Goal: Complete application form: Complete application form

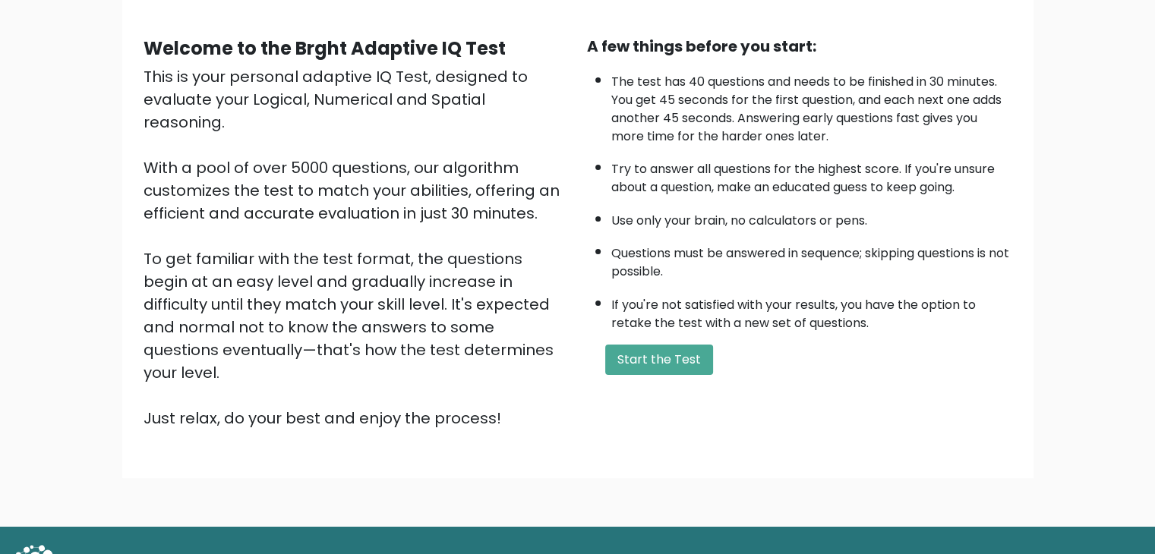
scroll to position [141, 0]
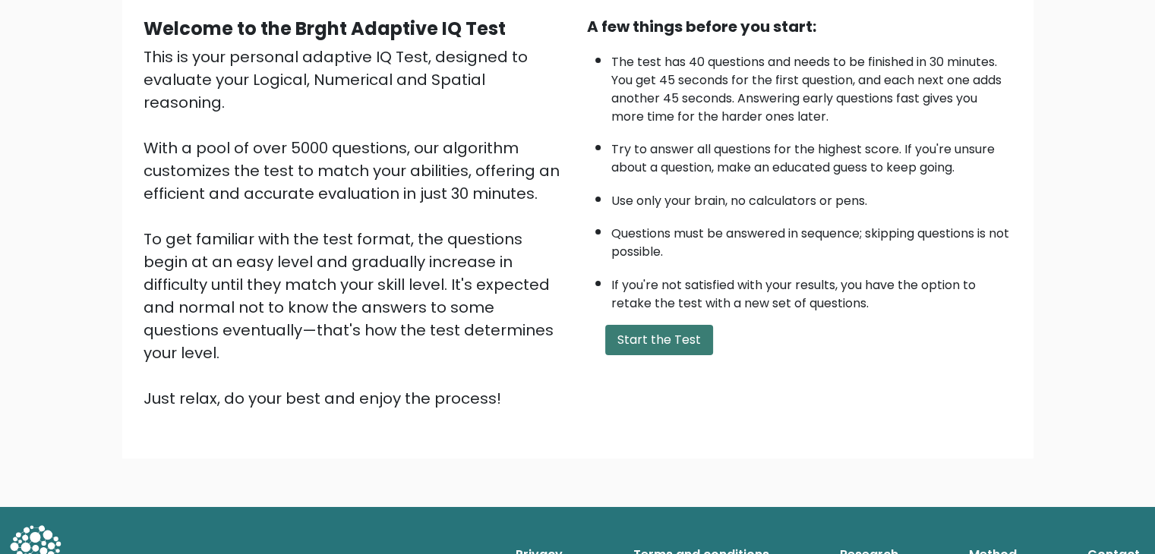
click at [677, 325] on button "Start the Test" at bounding box center [659, 340] width 108 height 30
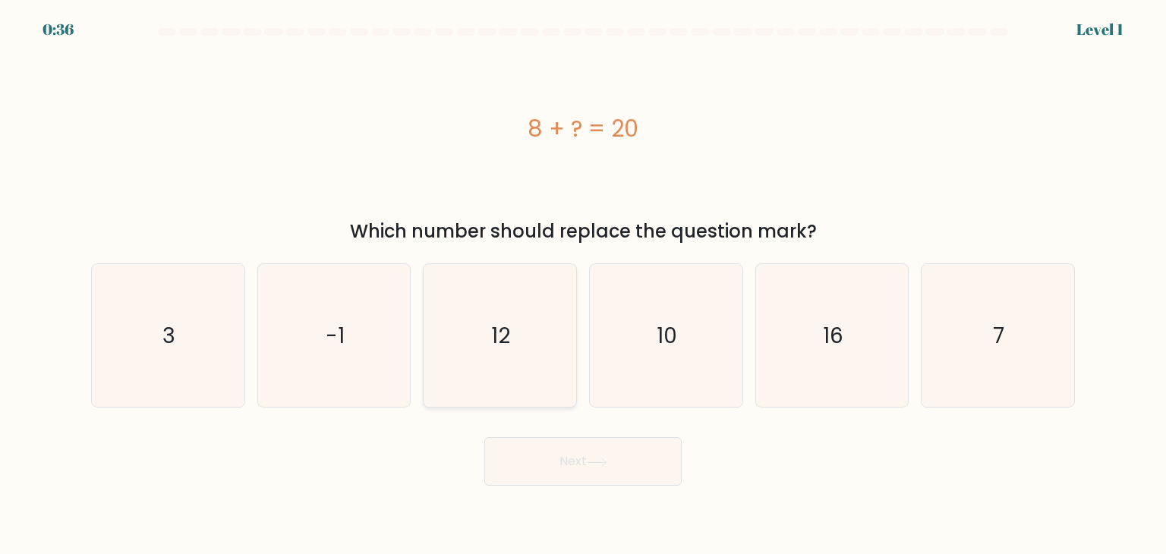
click at [529, 339] on icon "12" at bounding box center [499, 335] width 143 height 143
click at [583, 285] on input "c. 12" at bounding box center [583, 281] width 1 height 8
radio input "true"
click at [589, 455] on button "Next" at bounding box center [583, 461] width 197 height 49
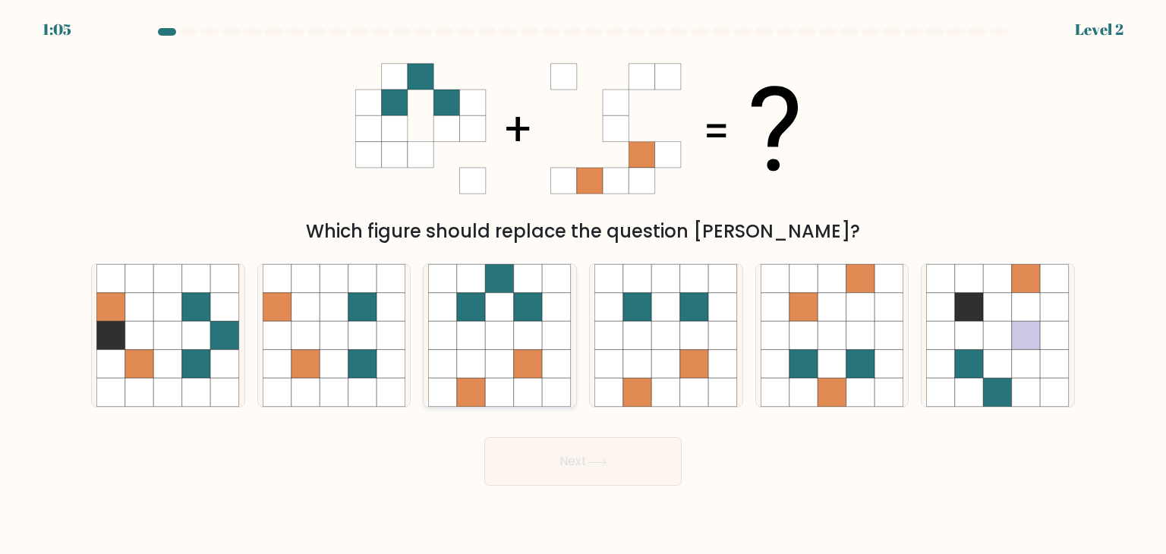
click at [518, 368] on icon at bounding box center [528, 364] width 29 height 29
click at [583, 285] on input "c." at bounding box center [583, 281] width 1 height 8
radio input "true"
click at [580, 459] on button "Next" at bounding box center [583, 461] width 197 height 49
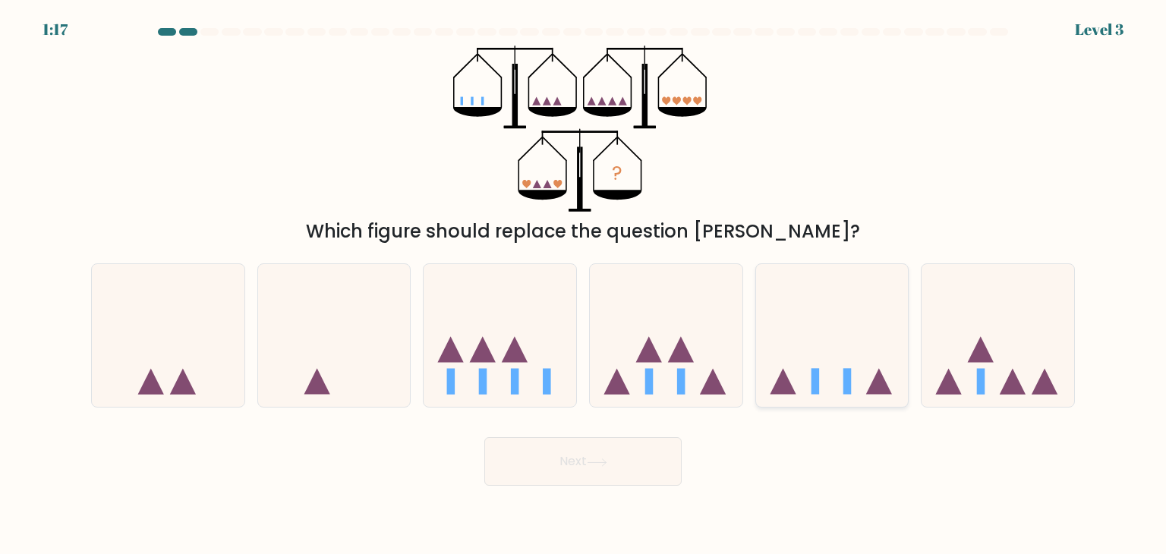
click at [854, 369] on icon at bounding box center [832, 336] width 153 height 126
click at [584, 285] on input "e." at bounding box center [583, 281] width 1 height 8
radio input "true"
click at [571, 472] on button "Next" at bounding box center [583, 461] width 197 height 49
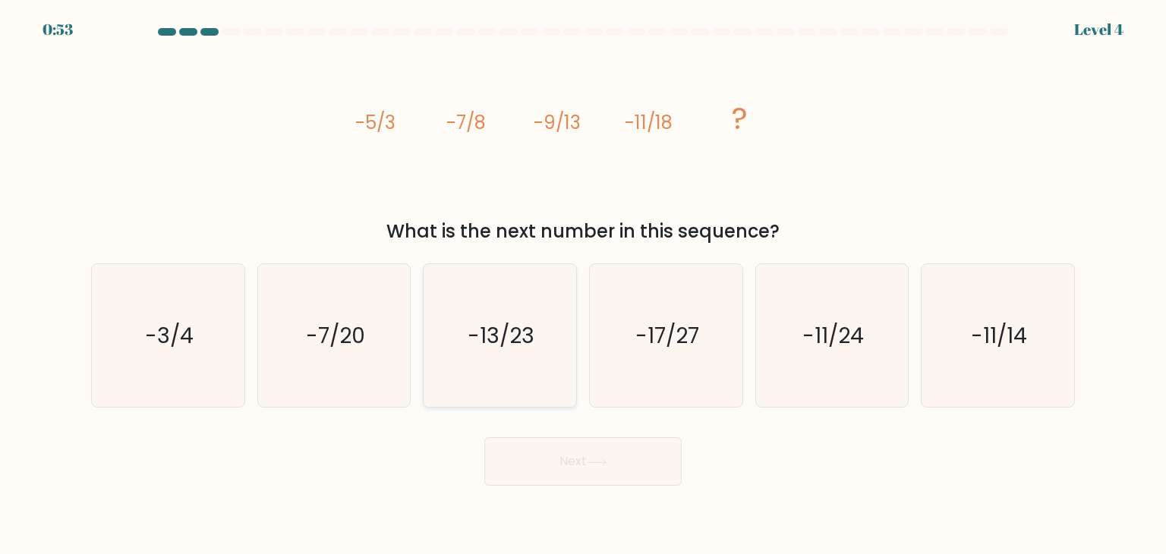
click at [535, 355] on icon "-13/23" at bounding box center [499, 335] width 143 height 143
click at [583, 285] on input "c. -13/23" at bounding box center [583, 281] width 1 height 8
radio input "true"
click at [604, 455] on button "Next" at bounding box center [583, 461] width 197 height 49
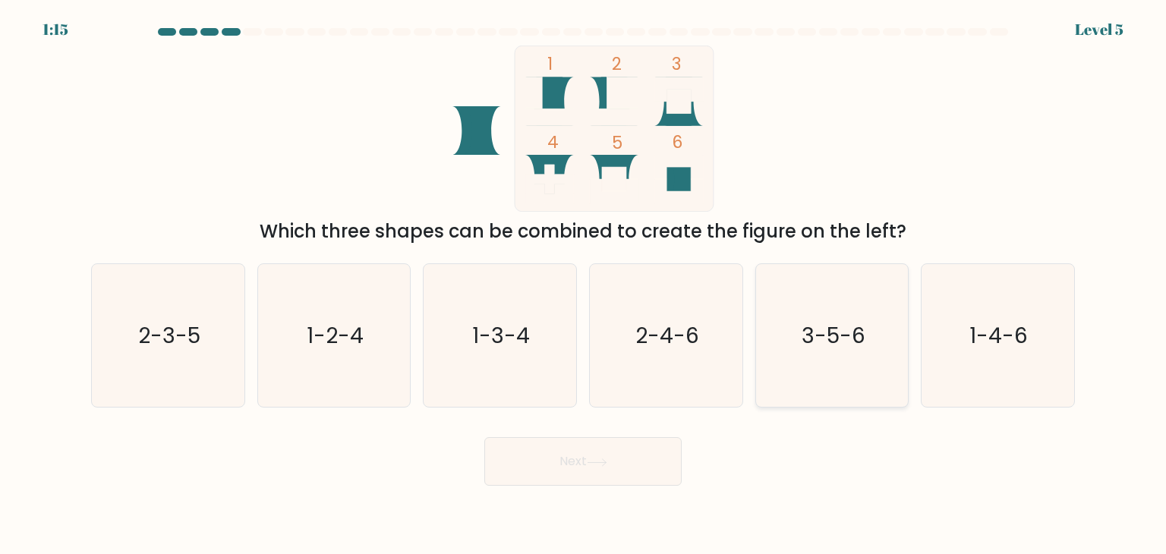
click at [829, 332] on text "3-5-6" at bounding box center [834, 335] width 64 height 30
click at [584, 285] on input "e. 3-5-6" at bounding box center [583, 281] width 1 height 8
radio input "true"
click at [581, 459] on button "Next" at bounding box center [583, 461] width 197 height 49
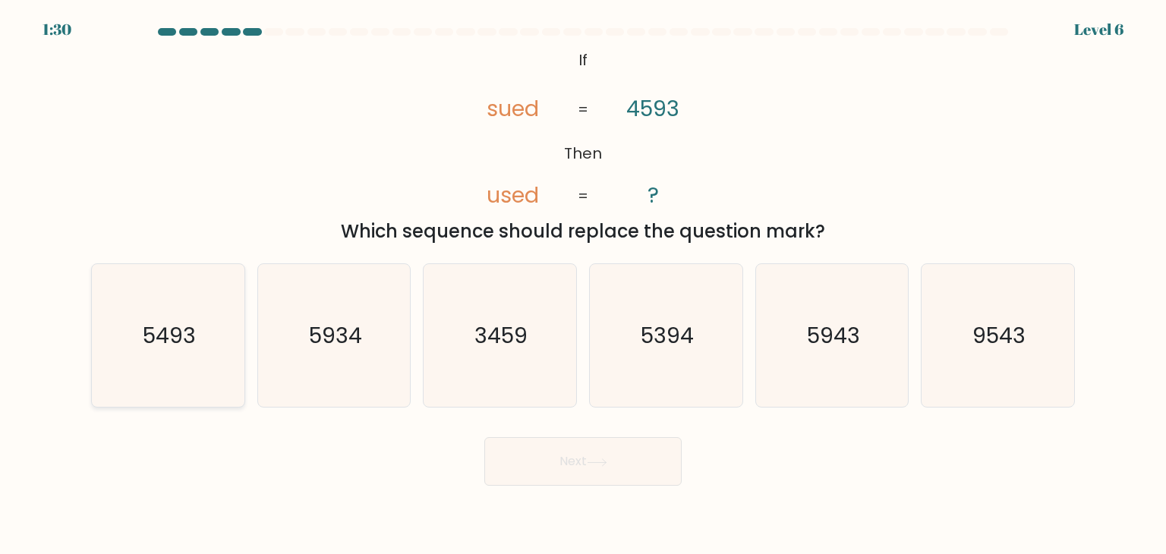
click at [187, 361] on icon "5493" at bounding box center [167, 335] width 143 height 143
click at [583, 285] on input "a. 5493" at bounding box center [583, 281] width 1 height 8
radio input "true"
click at [617, 469] on button "Next" at bounding box center [583, 461] width 197 height 49
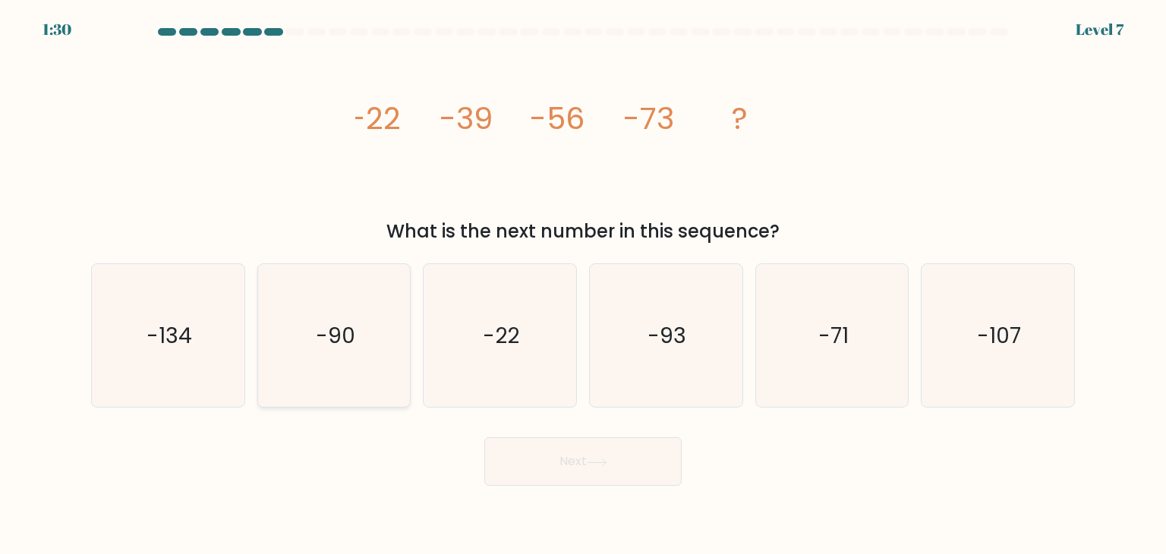
click at [361, 363] on icon "-90" at bounding box center [334, 335] width 143 height 143
click at [583, 285] on input "b. -90" at bounding box center [583, 281] width 1 height 8
radio input "true"
click at [562, 459] on button "Next" at bounding box center [583, 461] width 197 height 49
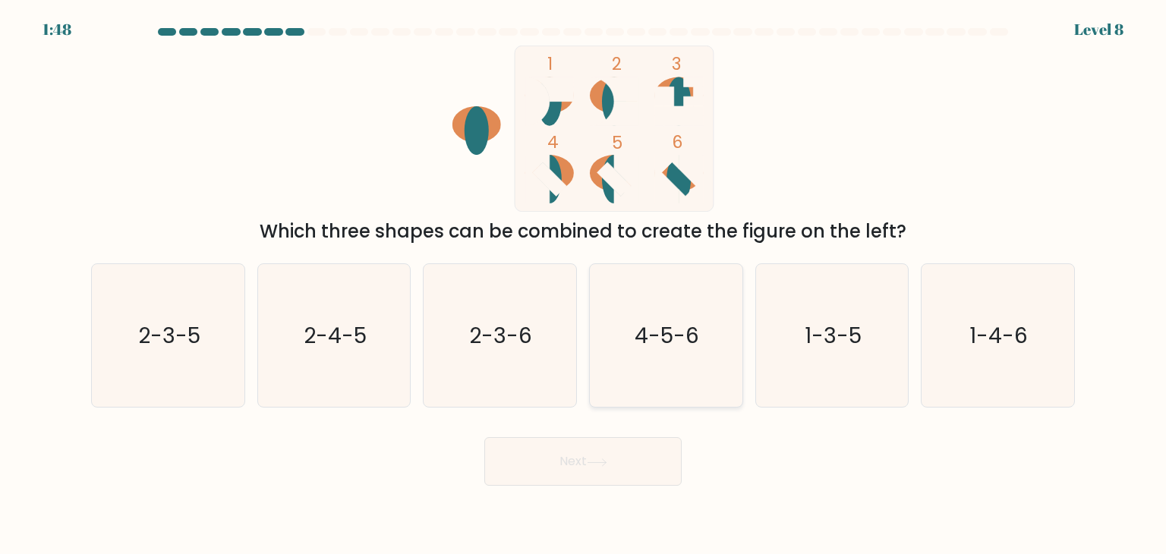
click at [676, 337] on text "4-5-6" at bounding box center [668, 335] width 65 height 30
click at [584, 285] on input "d. 4-5-6" at bounding box center [583, 281] width 1 height 8
radio input "true"
click at [619, 474] on button "Next" at bounding box center [583, 461] width 197 height 49
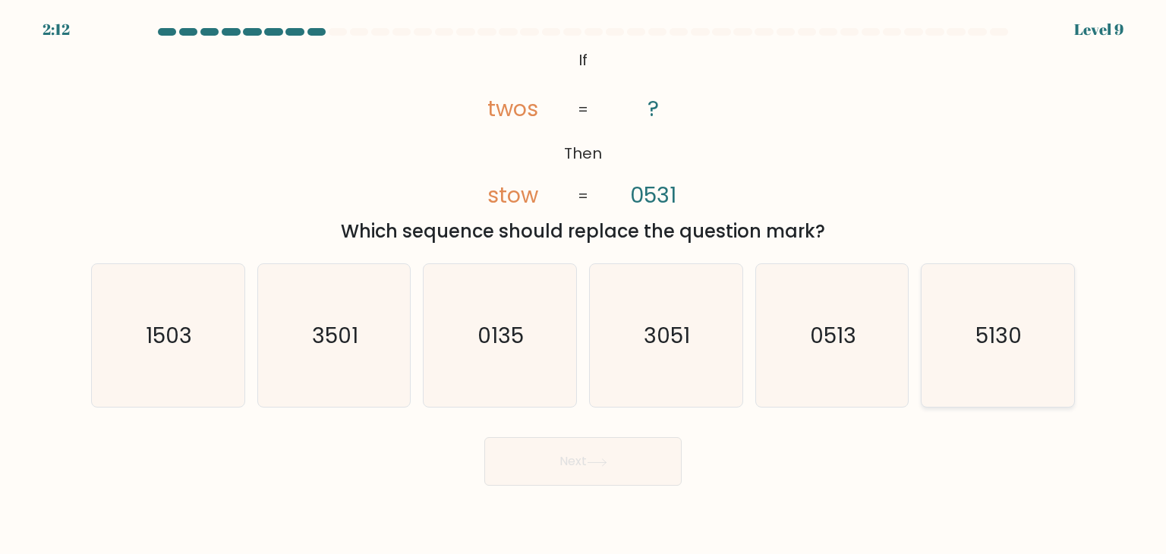
click at [1011, 365] on icon "5130" at bounding box center [998, 335] width 143 height 143
click at [584, 285] on input "f. 5130" at bounding box center [583, 281] width 1 height 8
radio input "true"
click at [613, 459] on button "Next" at bounding box center [583, 461] width 197 height 49
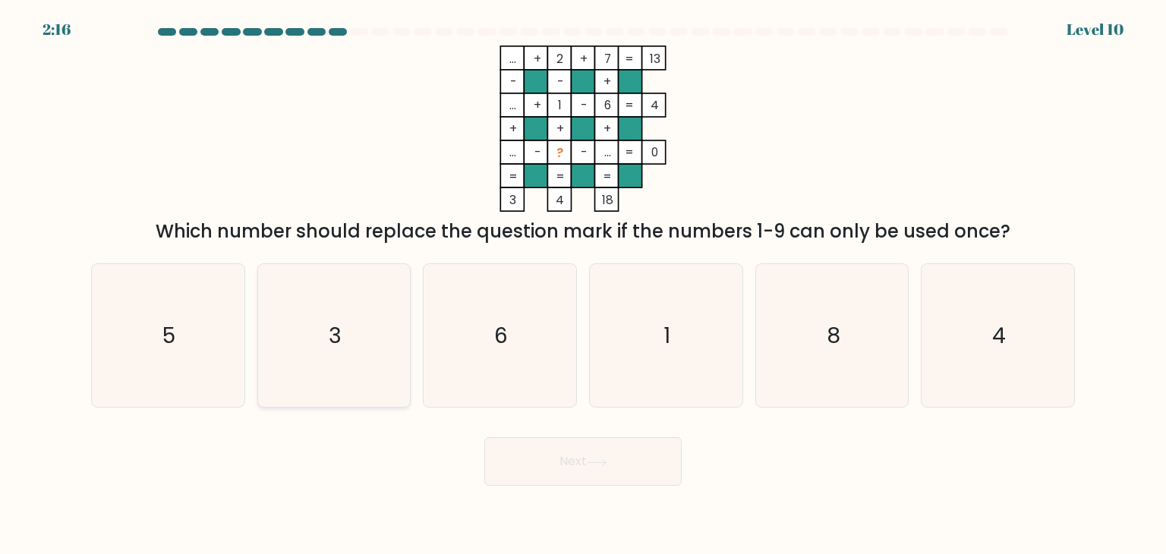
click at [324, 317] on icon "3" at bounding box center [334, 335] width 143 height 143
click at [583, 285] on input "b. 3" at bounding box center [583, 281] width 1 height 8
radio input "true"
click at [590, 457] on button "Next" at bounding box center [583, 461] width 197 height 49
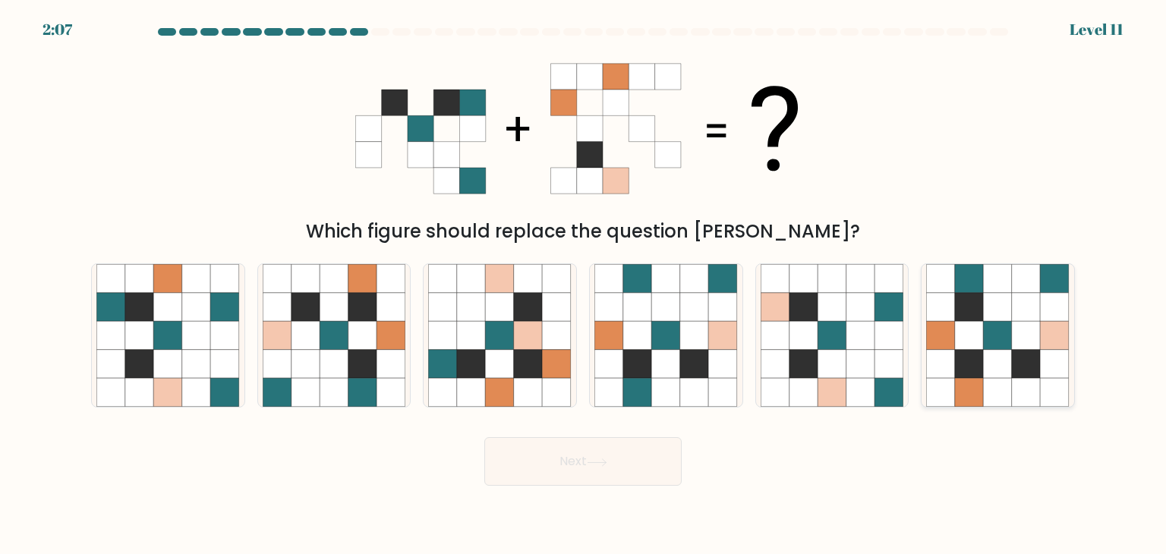
click at [1044, 380] on icon at bounding box center [1055, 393] width 29 height 29
click at [584, 285] on input "f." at bounding box center [583, 281] width 1 height 8
radio input "true"
click at [614, 457] on button "Next" at bounding box center [583, 461] width 197 height 49
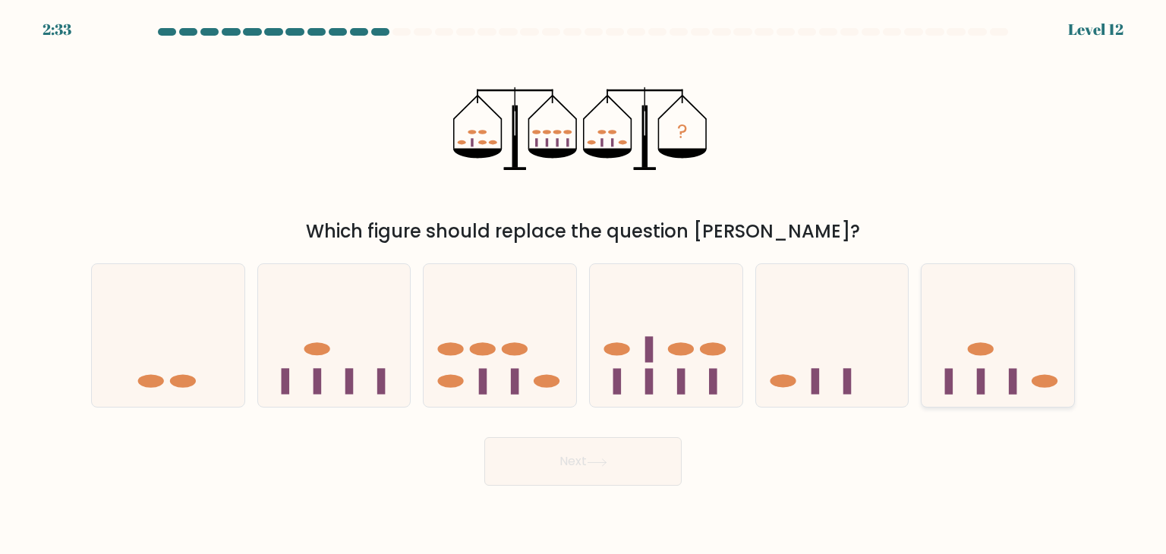
click at [963, 343] on icon at bounding box center [998, 336] width 153 height 126
click at [584, 285] on input "f." at bounding box center [583, 281] width 1 height 8
radio input "true"
click at [636, 452] on button "Next" at bounding box center [583, 461] width 197 height 49
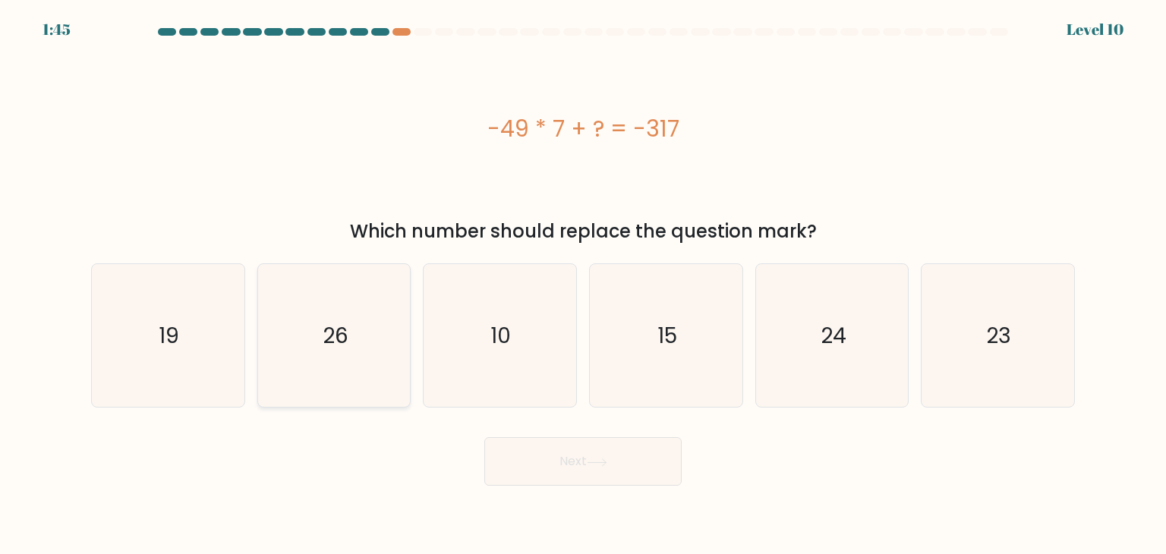
click at [349, 343] on icon "26" at bounding box center [334, 335] width 143 height 143
click at [583, 285] on input "b. 26" at bounding box center [583, 281] width 1 height 8
radio input "true"
click at [577, 470] on button "Next" at bounding box center [583, 461] width 197 height 49
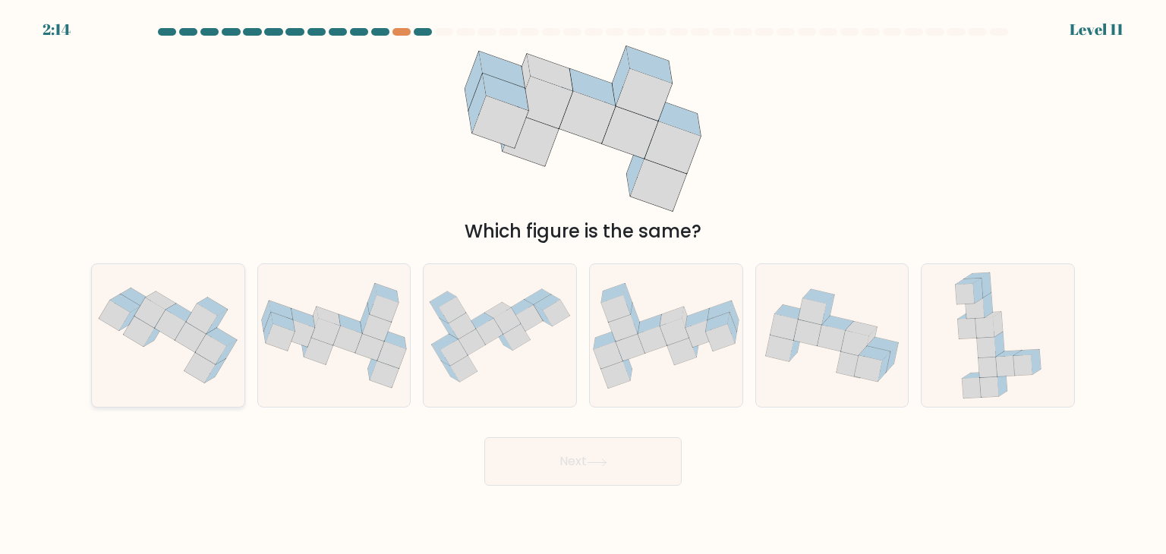
click at [182, 335] on icon at bounding box center [190, 338] width 31 height 30
click at [583, 285] on input "a." at bounding box center [583, 281] width 1 height 8
radio input "true"
click at [640, 465] on button "Next" at bounding box center [583, 461] width 197 height 49
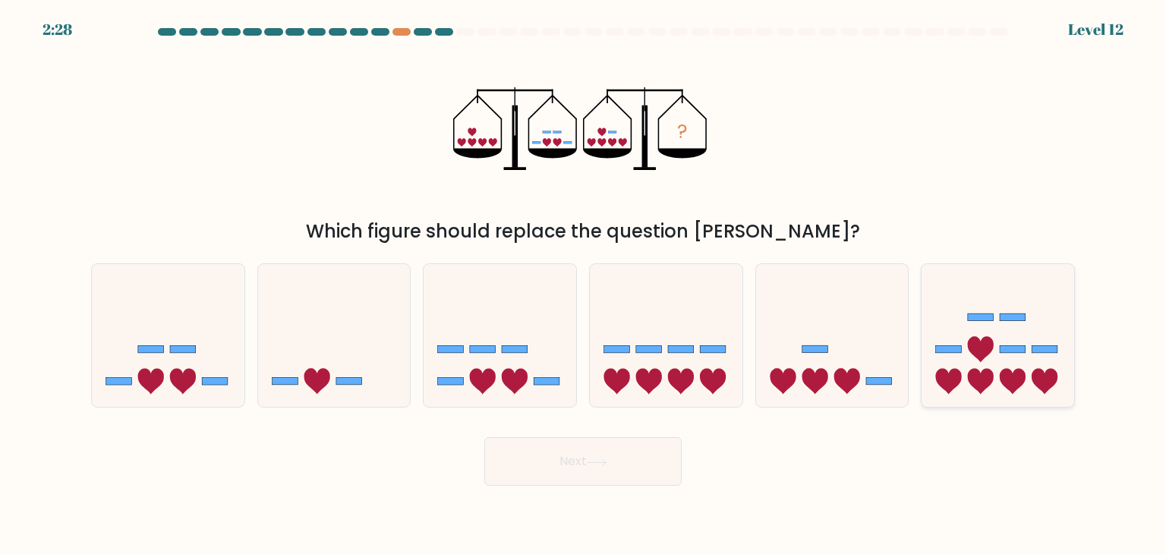
click at [1039, 340] on icon at bounding box center [998, 336] width 153 height 126
click at [584, 285] on input "f." at bounding box center [583, 281] width 1 height 8
radio input "true"
click at [608, 472] on button "Next" at bounding box center [583, 461] width 197 height 49
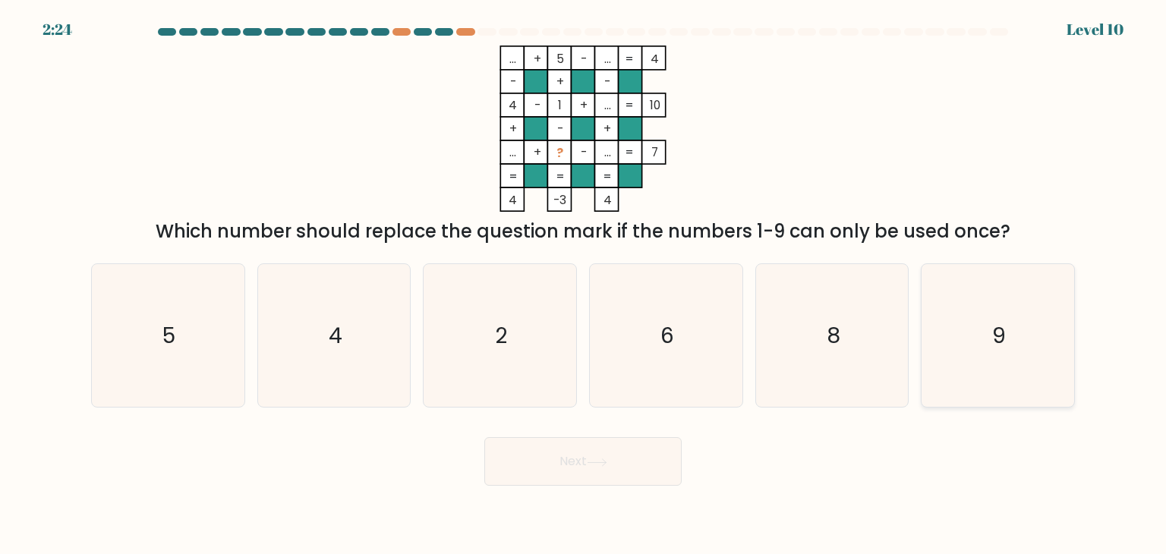
click at [996, 320] on text "9" at bounding box center [1000, 335] width 14 height 30
click at [584, 285] on input "f. 9" at bounding box center [583, 281] width 1 height 8
radio input "true"
click at [583, 456] on button "Next" at bounding box center [583, 461] width 197 height 49
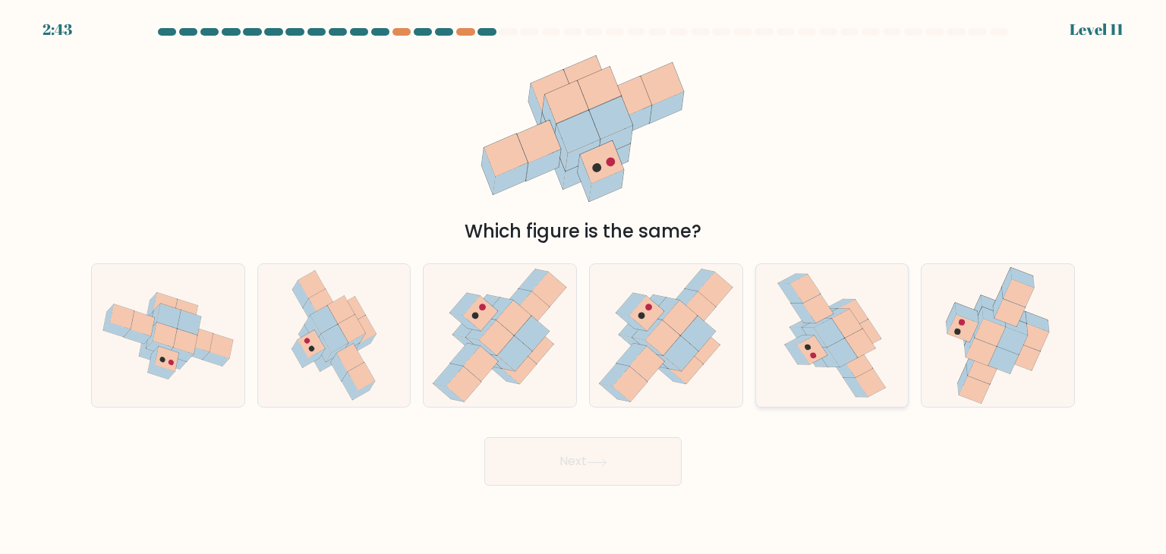
click at [831, 373] on icon at bounding box center [832, 335] width 114 height 143
click at [584, 285] on input "e." at bounding box center [583, 281] width 1 height 8
radio input "true"
click at [603, 478] on button "Next" at bounding box center [583, 461] width 197 height 49
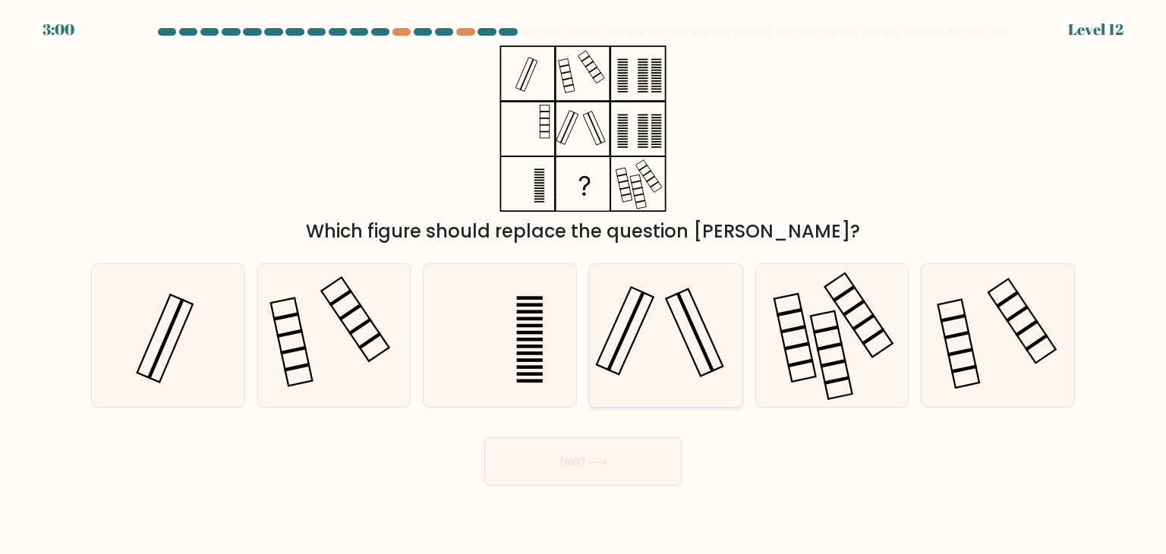
click at [665, 329] on icon at bounding box center [666, 335] width 143 height 143
click at [584, 285] on input "d." at bounding box center [583, 281] width 1 height 8
radio input "true"
click at [589, 455] on button "Next" at bounding box center [583, 461] width 197 height 49
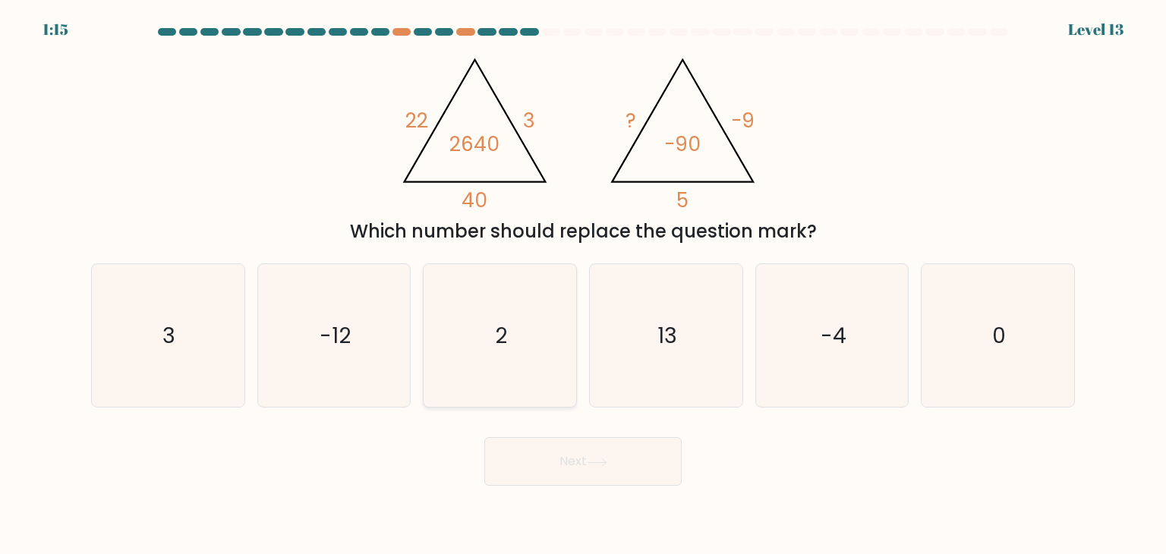
click at [500, 365] on icon "2" at bounding box center [499, 335] width 143 height 143
click at [583, 285] on input "c. 2" at bounding box center [583, 281] width 1 height 8
radio input "true"
click at [586, 462] on button "Next" at bounding box center [583, 461] width 197 height 49
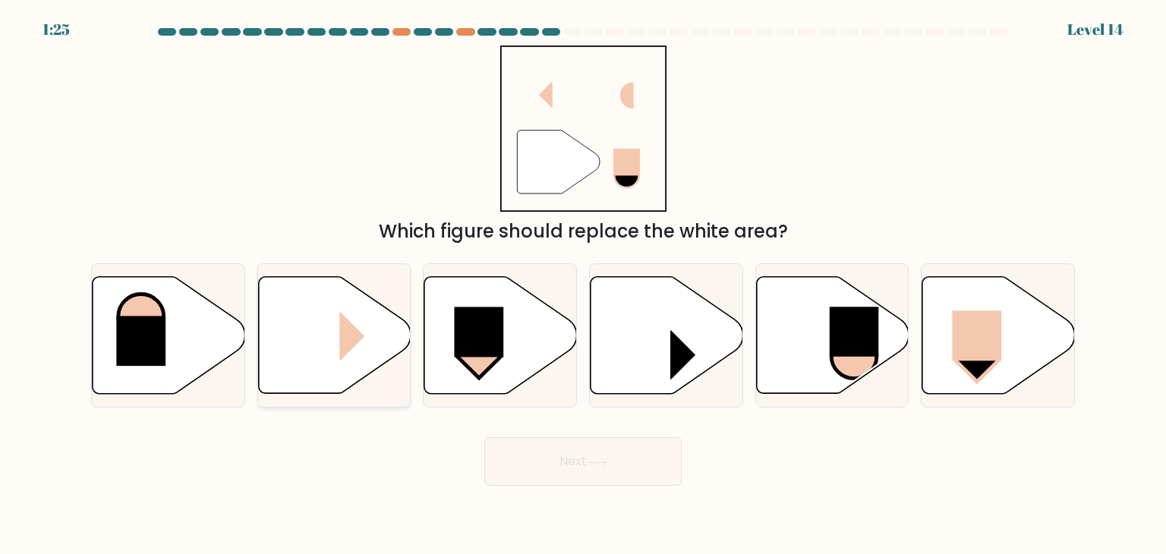
click at [355, 341] on rect at bounding box center [364, 335] width 51 height 49
click at [583, 285] on input "b." at bounding box center [583, 281] width 1 height 8
radio input "true"
click at [608, 462] on icon at bounding box center [597, 463] width 21 height 8
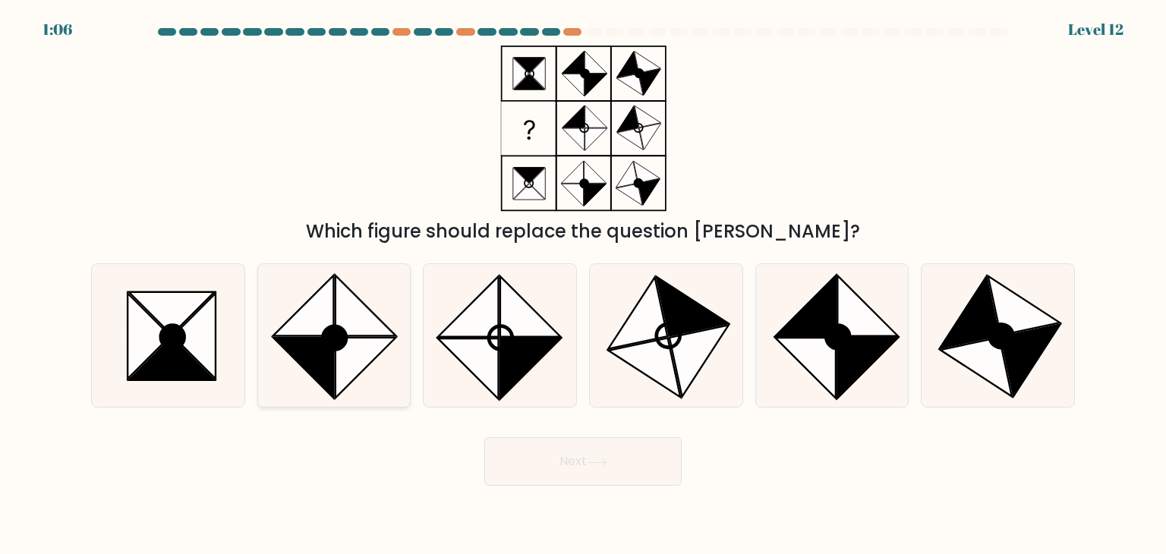
click at [357, 382] on icon at bounding box center [334, 335] width 143 height 143
click at [583, 285] on input "b." at bounding box center [583, 281] width 1 height 8
radio input "true"
click at [605, 472] on button "Next" at bounding box center [583, 461] width 197 height 49
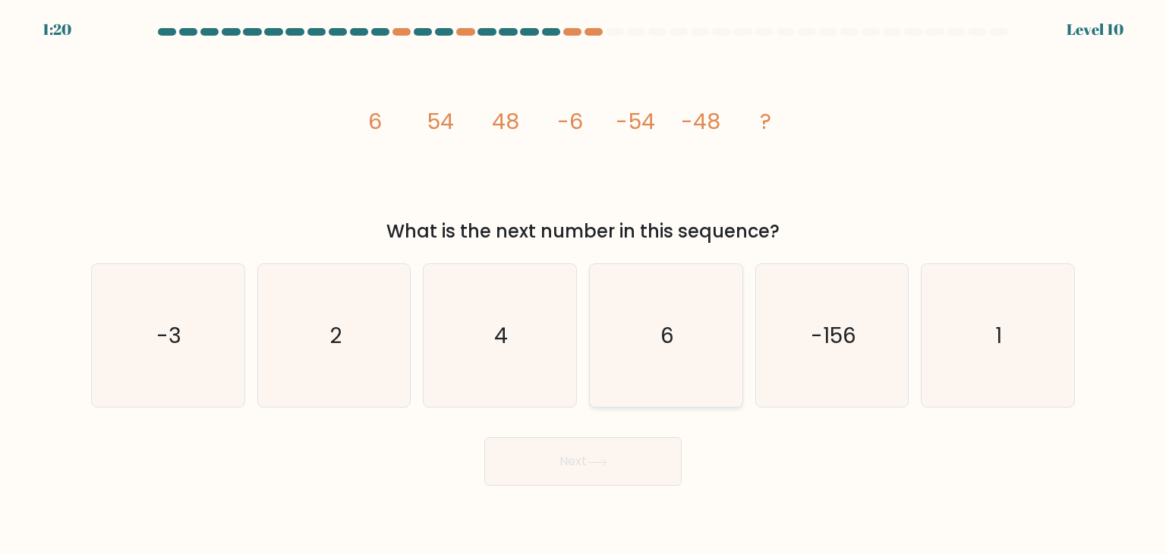
click at [667, 342] on text "6" at bounding box center [668, 335] width 14 height 30
click at [584, 285] on input "d. 6" at bounding box center [583, 281] width 1 height 8
radio input "true"
click at [614, 464] on button "Next" at bounding box center [583, 461] width 197 height 49
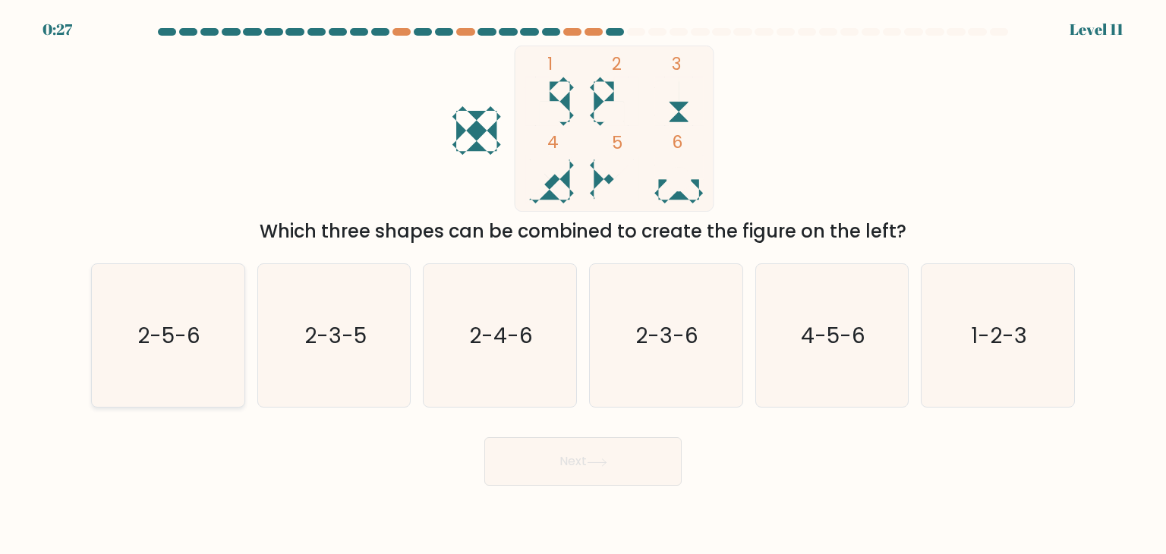
click at [197, 393] on icon "2-5-6" at bounding box center [167, 335] width 143 height 143
click at [583, 285] on input "a. 2-5-6" at bounding box center [583, 281] width 1 height 8
radio input "true"
click at [670, 469] on button "Next" at bounding box center [583, 461] width 197 height 49
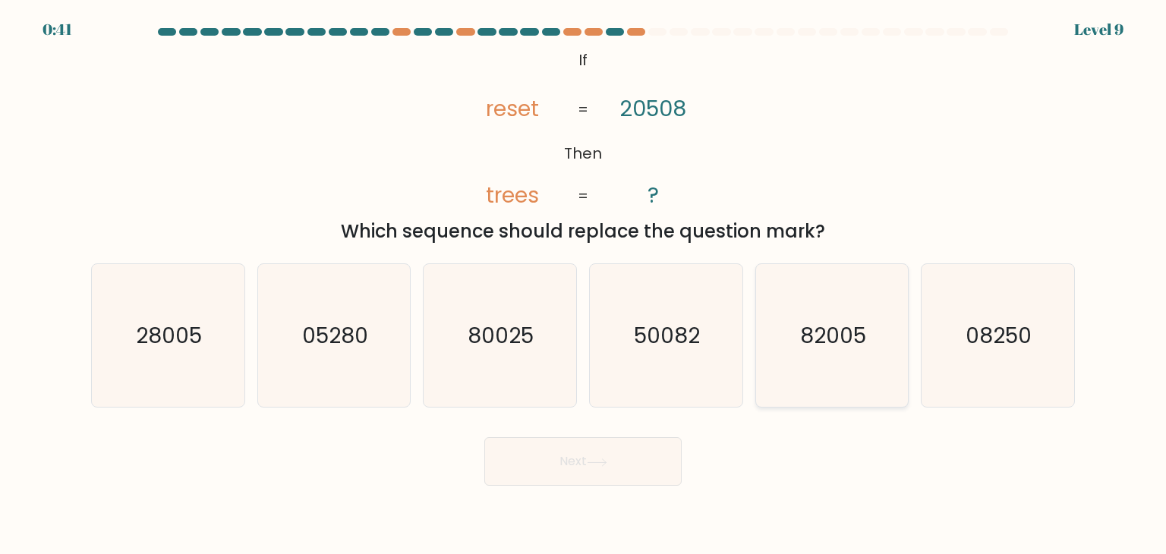
click at [871, 366] on icon "82005" at bounding box center [832, 335] width 143 height 143
click at [584, 285] on input "e. 82005" at bounding box center [583, 281] width 1 height 8
radio input "true"
click at [619, 463] on button "Next" at bounding box center [583, 461] width 197 height 49
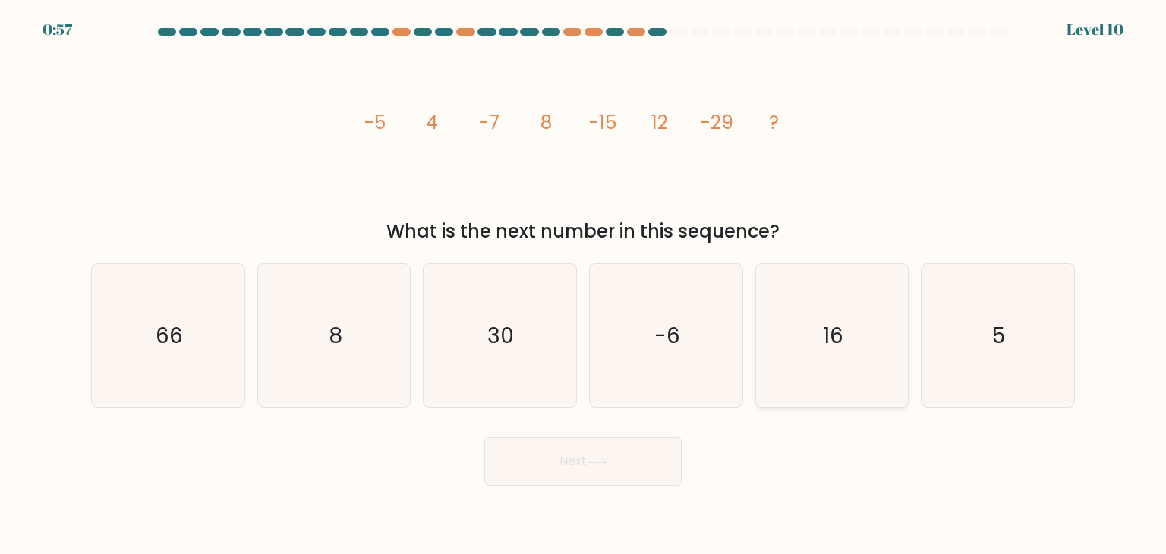
click at [838, 317] on icon "16" at bounding box center [832, 335] width 143 height 143
click at [584, 285] on input "e. 16" at bounding box center [583, 281] width 1 height 8
radio input "true"
click at [623, 459] on button "Next" at bounding box center [583, 461] width 197 height 49
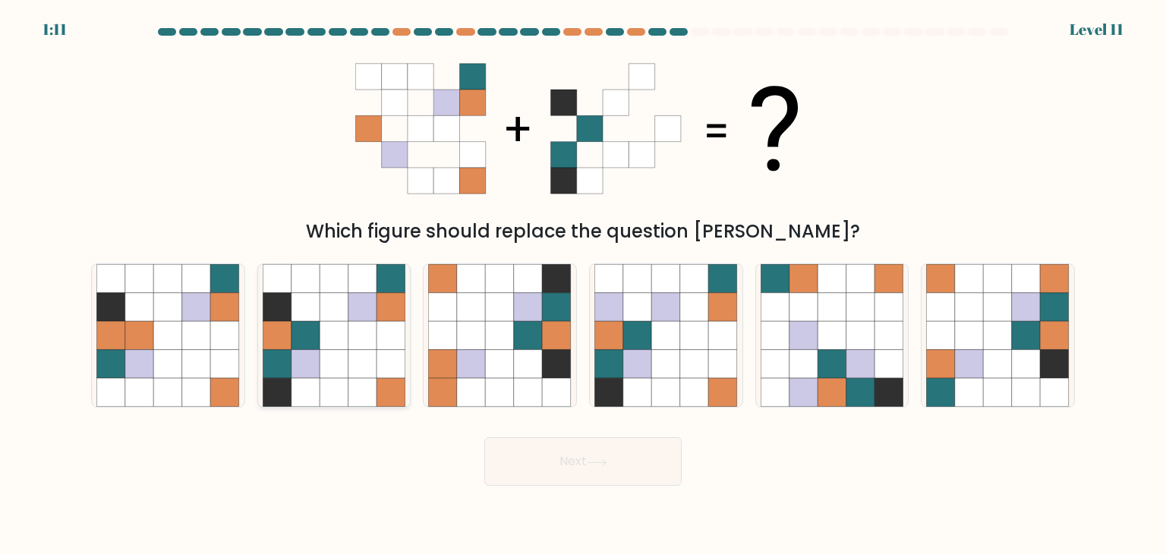
click at [364, 365] on icon at bounding box center [363, 364] width 29 height 29
click at [583, 285] on input "b." at bounding box center [583, 281] width 1 height 8
radio input "true"
click at [640, 466] on button "Next" at bounding box center [583, 461] width 197 height 49
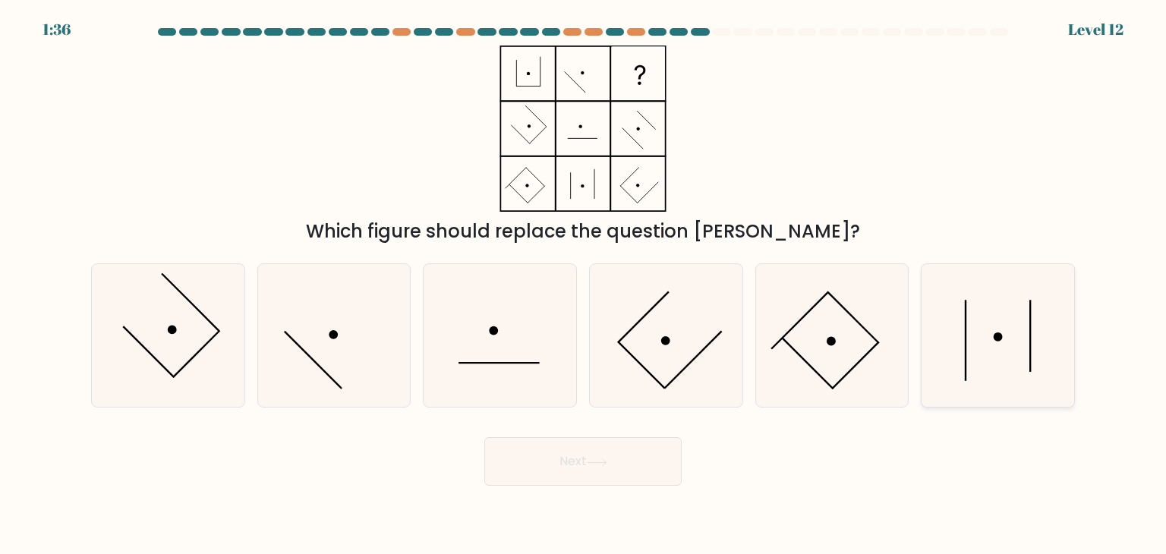
click at [966, 320] on line at bounding box center [966, 340] width 0 height 81
click at [584, 285] on input "f." at bounding box center [583, 281] width 1 height 8
radio input "true"
click at [605, 462] on icon at bounding box center [597, 462] width 18 height 7
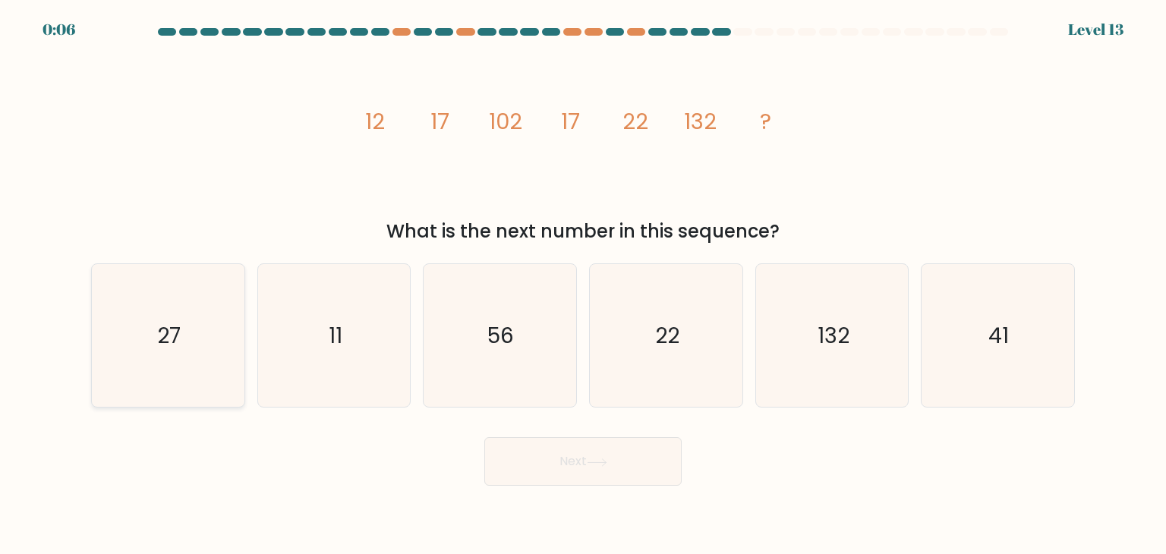
click at [211, 320] on icon "27" at bounding box center [167, 335] width 143 height 143
click at [583, 285] on input "a. 27" at bounding box center [583, 281] width 1 height 8
radio input "true"
click at [569, 457] on button "Next" at bounding box center [583, 461] width 197 height 49
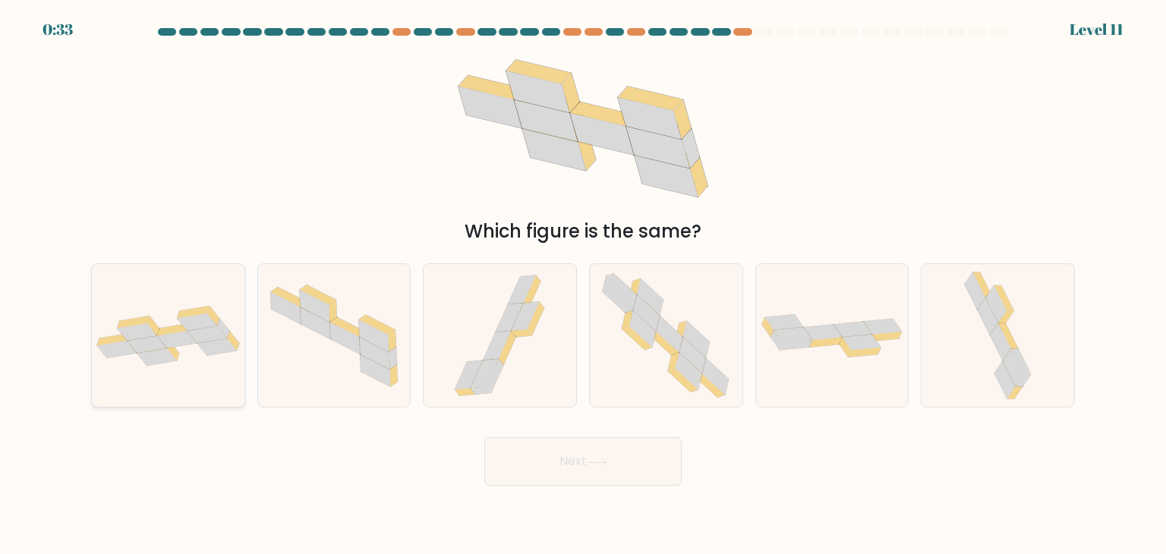
click at [196, 352] on icon at bounding box center [168, 336] width 153 height 60
click at [583, 285] on input "a." at bounding box center [583, 281] width 1 height 8
radio input "true"
click at [579, 446] on button "Next" at bounding box center [583, 461] width 197 height 49
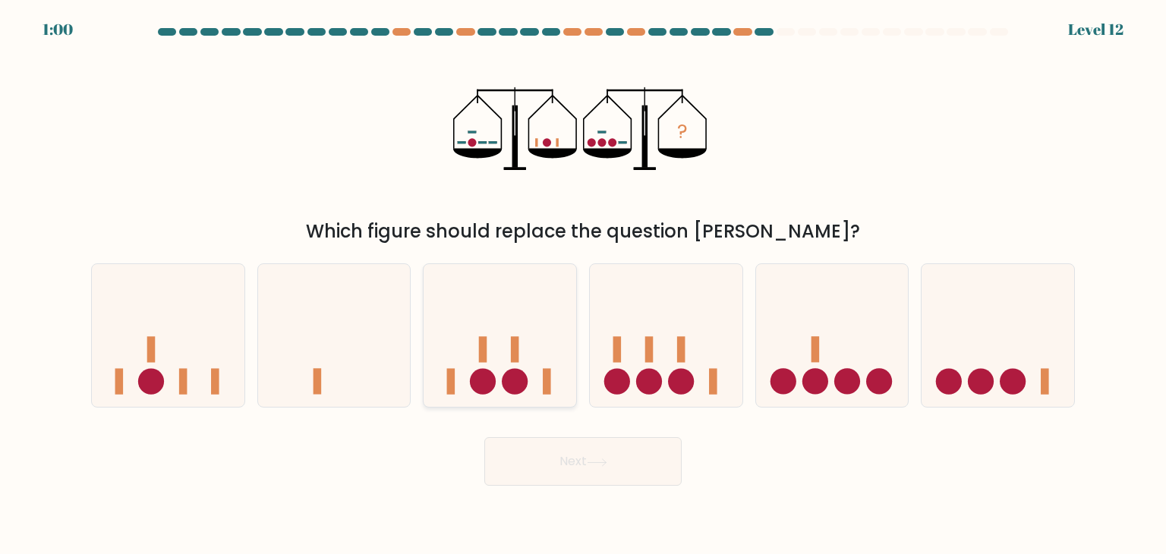
click at [472, 326] on icon at bounding box center [500, 336] width 153 height 126
click at [583, 285] on input "c." at bounding box center [583, 281] width 1 height 8
radio input "true"
click at [601, 456] on button "Next" at bounding box center [583, 461] width 197 height 49
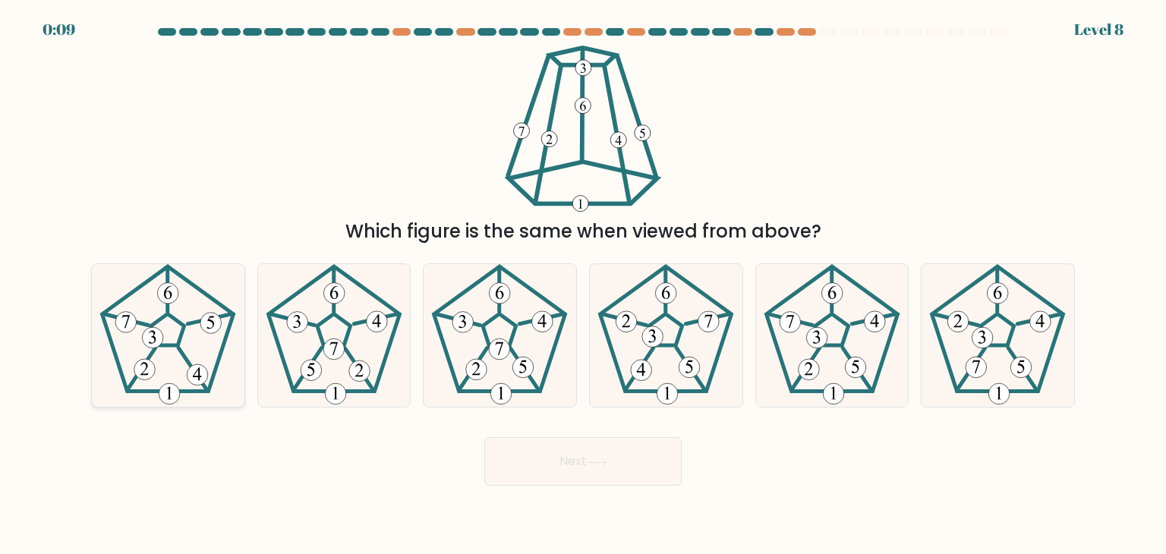
click at [182, 300] on icon at bounding box center [167, 335] width 143 height 143
click at [583, 285] on input "a." at bounding box center [583, 281] width 1 height 8
radio input "true"
click at [599, 467] on button "Next" at bounding box center [583, 461] width 197 height 49
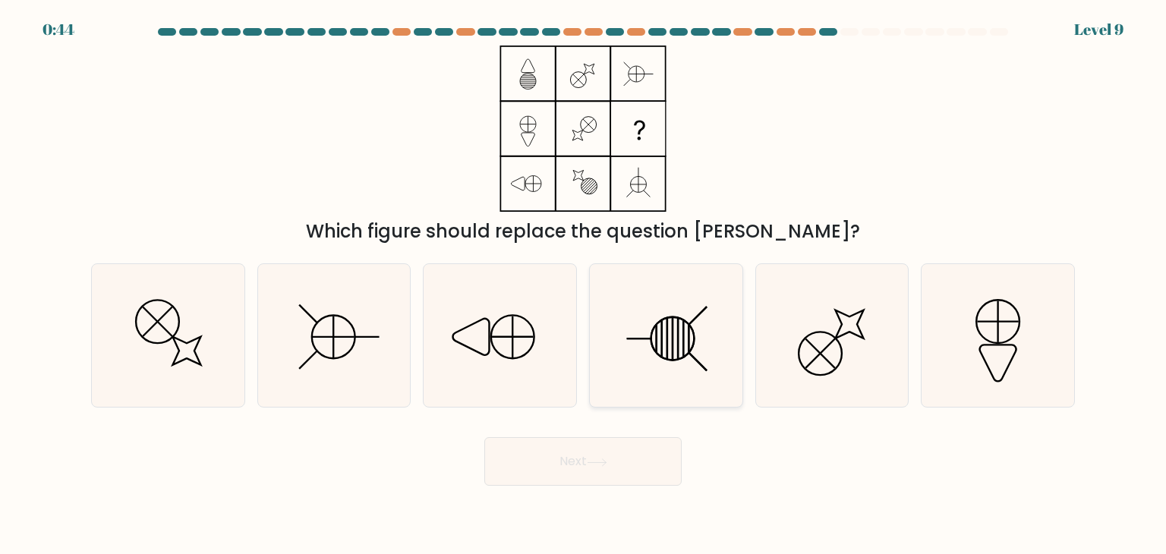
click at [688, 367] on icon at bounding box center [666, 335] width 143 height 143
click at [584, 285] on input "d." at bounding box center [583, 281] width 1 height 8
radio input "true"
click at [620, 455] on button "Next" at bounding box center [583, 461] width 197 height 49
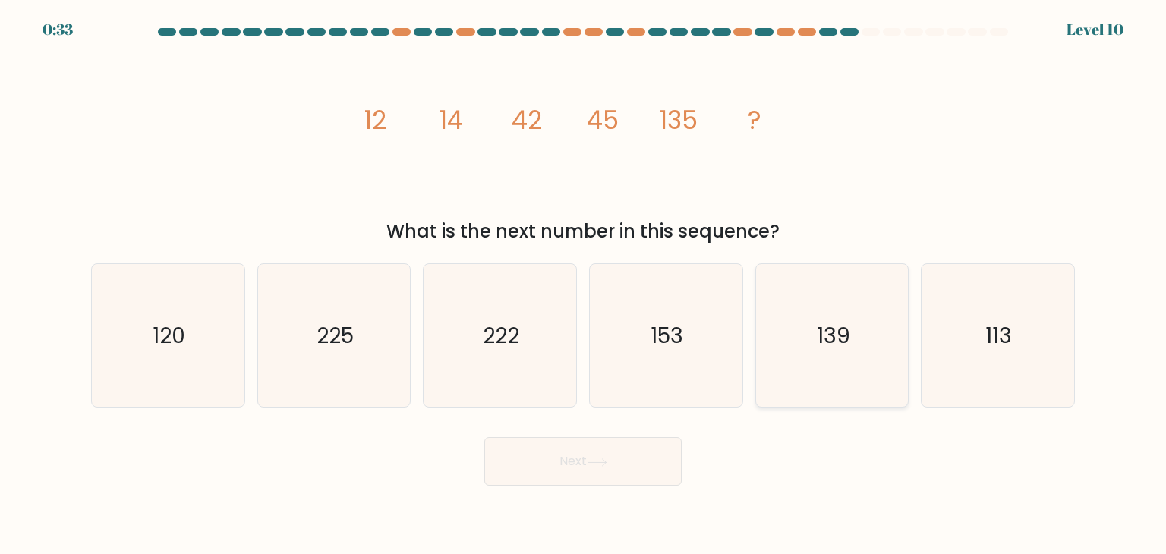
click at [879, 352] on icon "139" at bounding box center [832, 335] width 143 height 143
click at [584, 285] on input "e. 139" at bounding box center [583, 281] width 1 height 8
radio input "true"
click at [608, 477] on button "Next" at bounding box center [583, 461] width 197 height 49
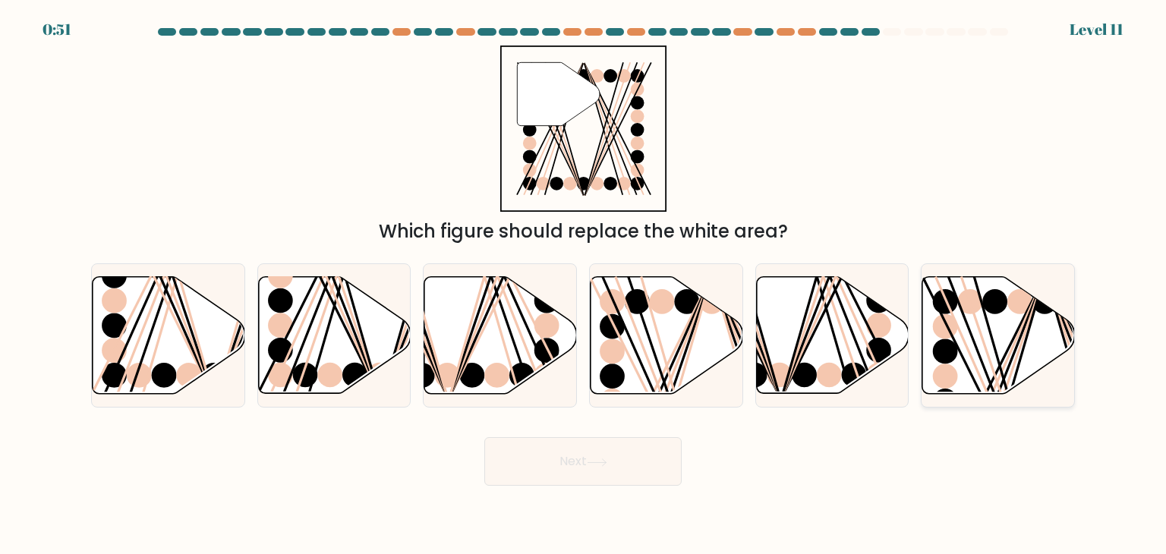
click at [988, 367] on icon at bounding box center [999, 335] width 153 height 117
click at [584, 285] on input "f." at bounding box center [583, 281] width 1 height 8
radio input "true"
click at [654, 453] on button "Next" at bounding box center [583, 461] width 197 height 49
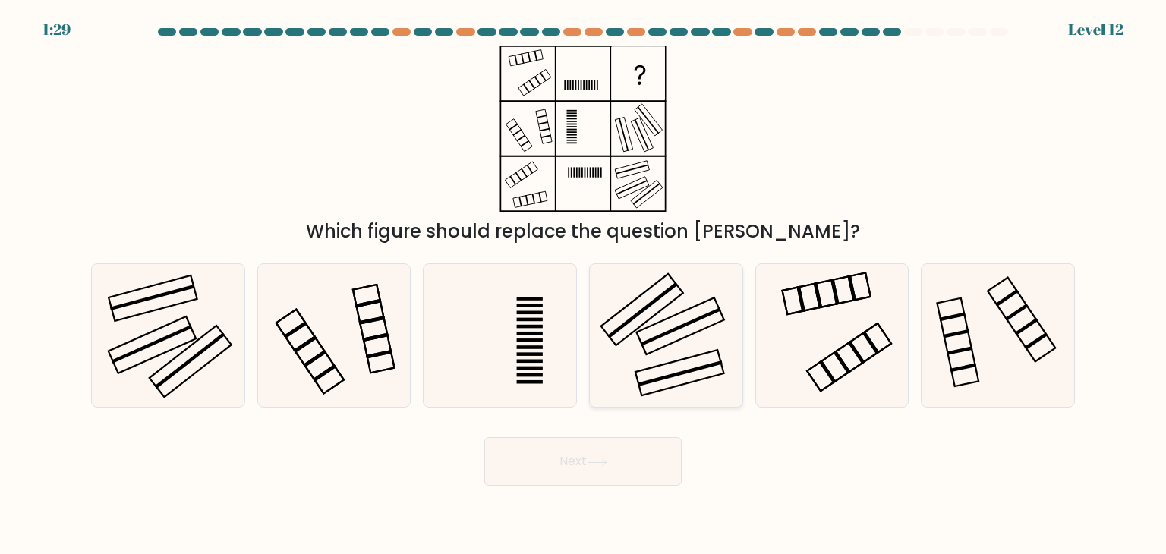
click at [656, 319] on icon at bounding box center [666, 335] width 143 height 143
click at [584, 285] on input "d." at bounding box center [583, 281] width 1 height 8
radio input "true"
click at [169, 316] on icon at bounding box center [167, 335] width 143 height 143
click at [583, 285] on input "a." at bounding box center [583, 281] width 1 height 8
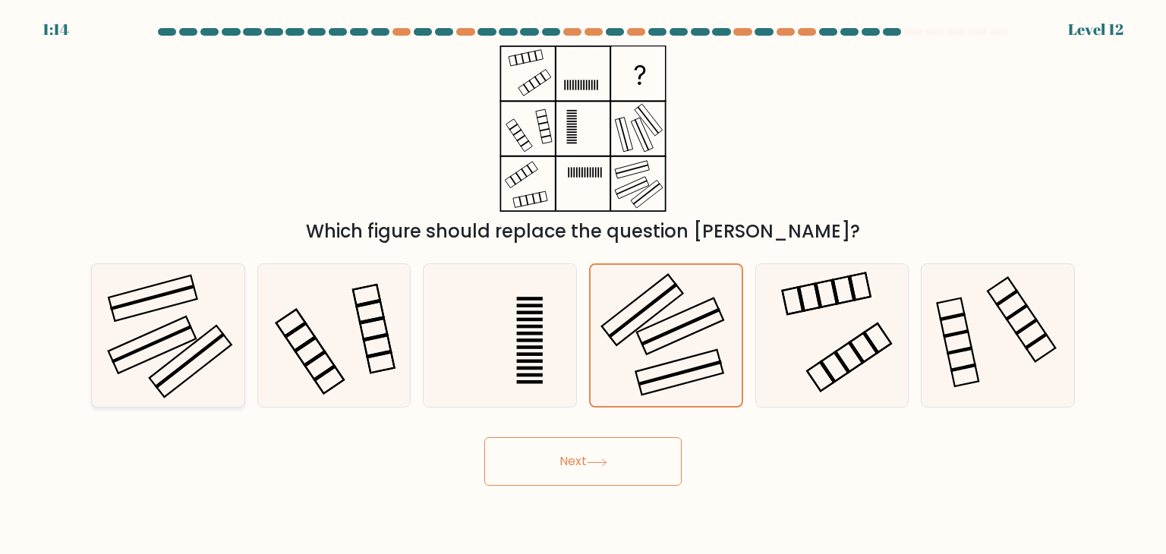
radio input "true"
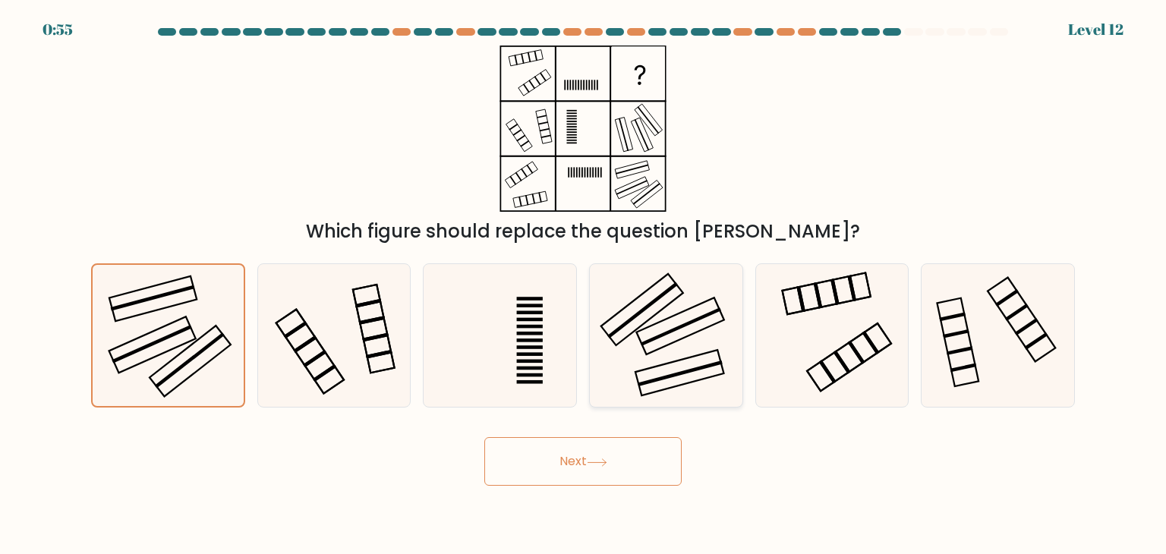
click at [698, 370] on rect at bounding box center [680, 374] width 85 height 26
click at [584, 285] on input "d." at bounding box center [583, 281] width 1 height 8
radio input "true"
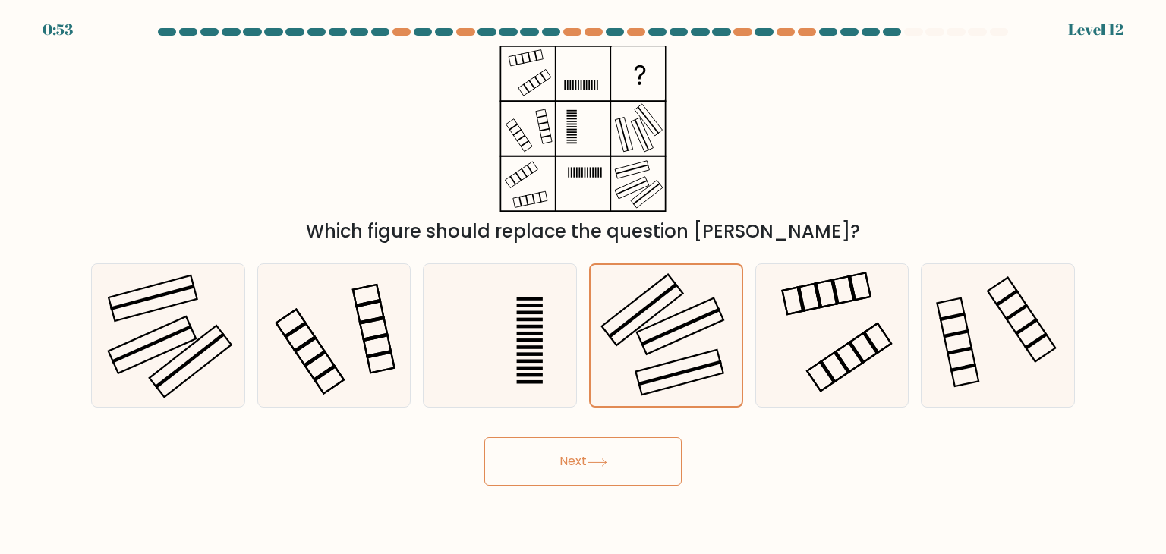
click at [639, 447] on button "Next" at bounding box center [583, 461] width 197 height 49
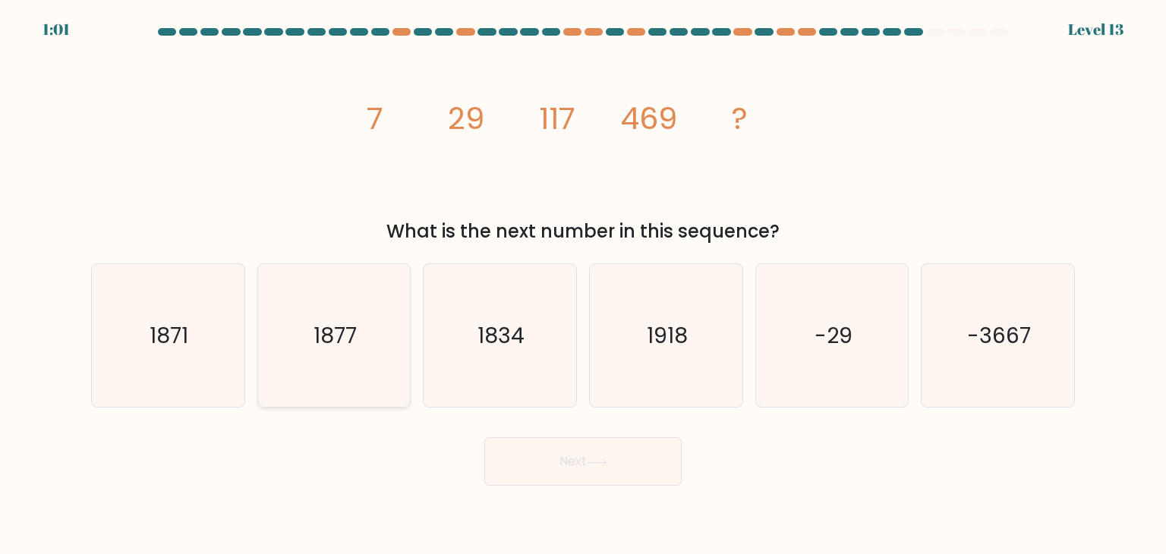
click at [353, 356] on icon "1877" at bounding box center [334, 335] width 143 height 143
click at [583, 285] on input "b. 1877" at bounding box center [583, 281] width 1 height 8
radio input "true"
click at [614, 456] on button "Next" at bounding box center [583, 461] width 197 height 49
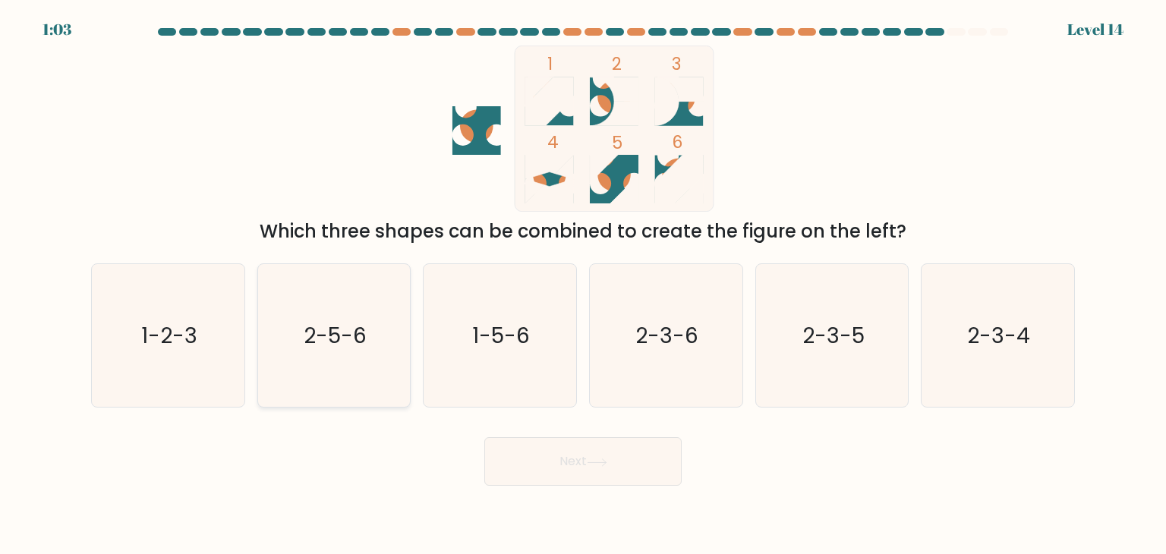
click at [367, 346] on text "2-5-6" at bounding box center [335, 335] width 63 height 30
click at [583, 285] on input "b. 2-5-6" at bounding box center [583, 281] width 1 height 8
radio input "true"
click at [661, 459] on button "Next" at bounding box center [583, 461] width 197 height 49
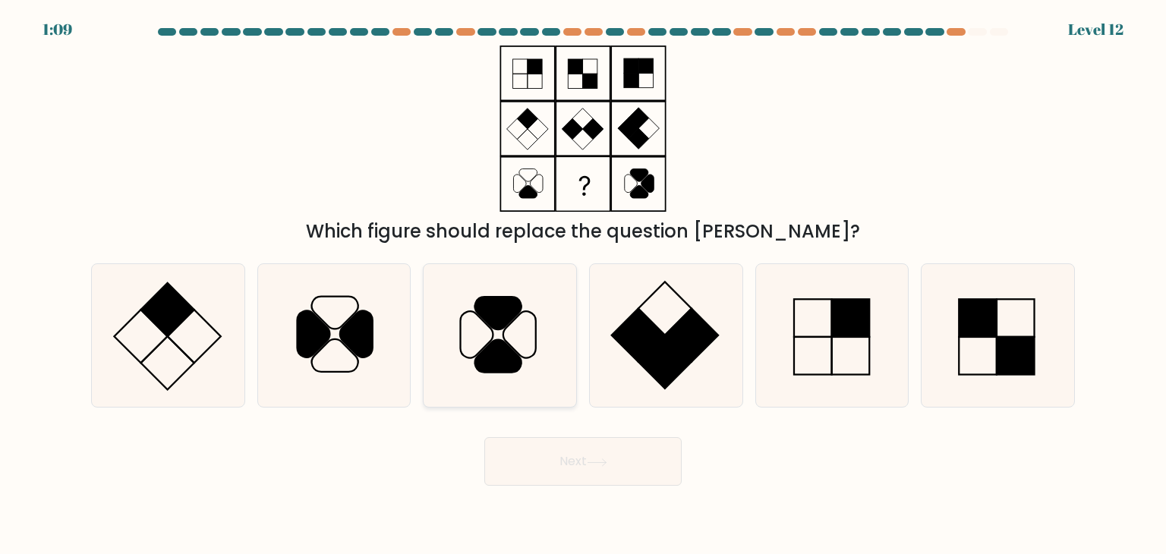
click at [509, 345] on icon at bounding box center [498, 356] width 46 height 33
click at [583, 285] on input "c." at bounding box center [583, 281] width 1 height 8
radio input "true"
click at [620, 470] on button "Next" at bounding box center [583, 461] width 197 height 49
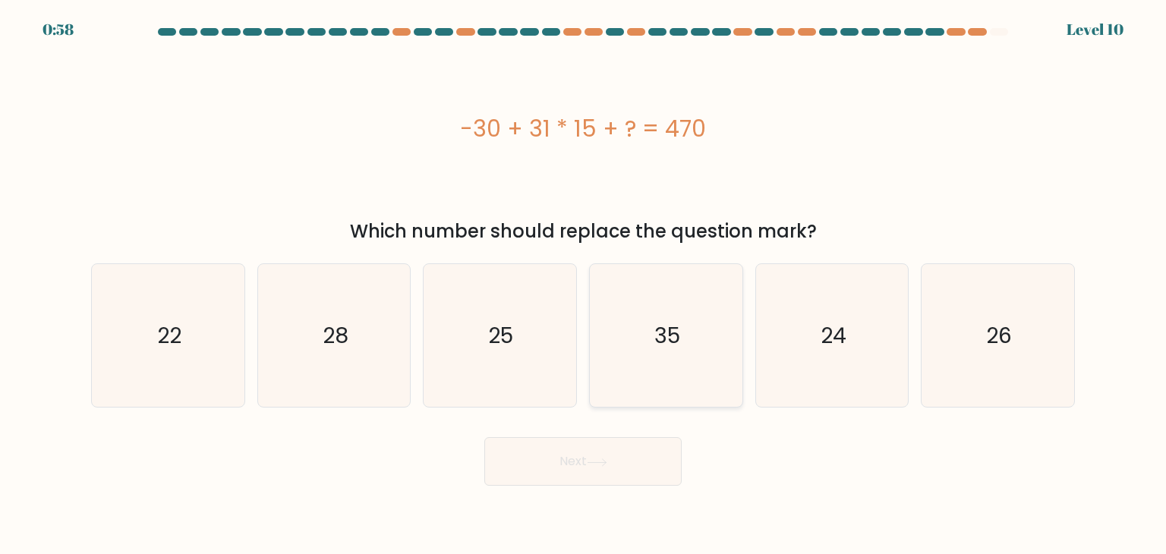
click at [674, 335] on text "35" at bounding box center [668, 335] width 26 height 30
click at [584, 285] on input "d. 35" at bounding box center [583, 281] width 1 height 8
radio input "true"
click at [608, 450] on button "Next" at bounding box center [583, 461] width 197 height 49
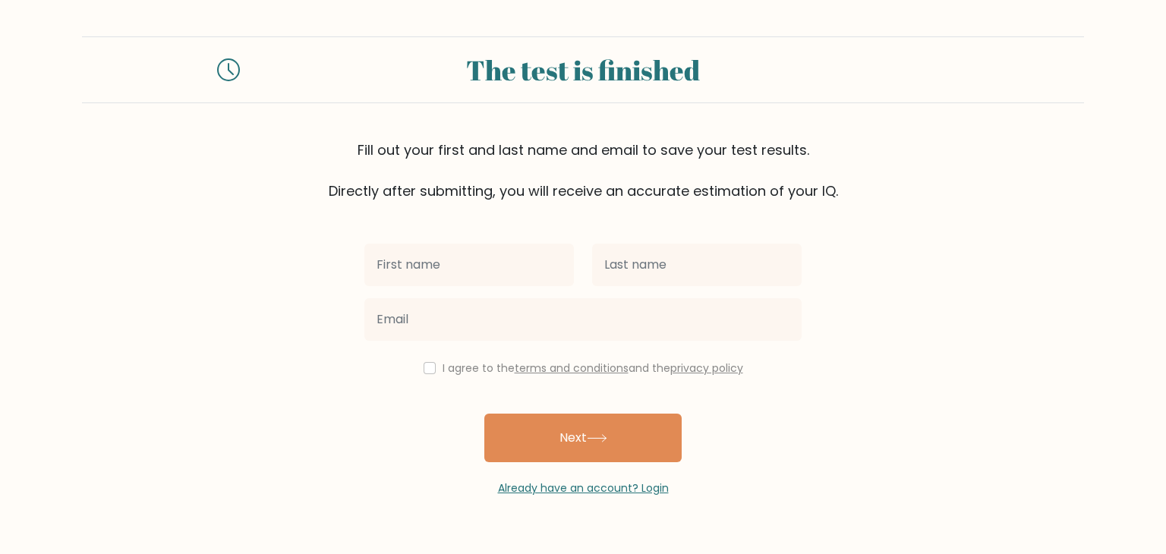
click at [486, 277] on input "text" at bounding box center [470, 265] width 210 height 43
type input "[PERSON_NAME]"
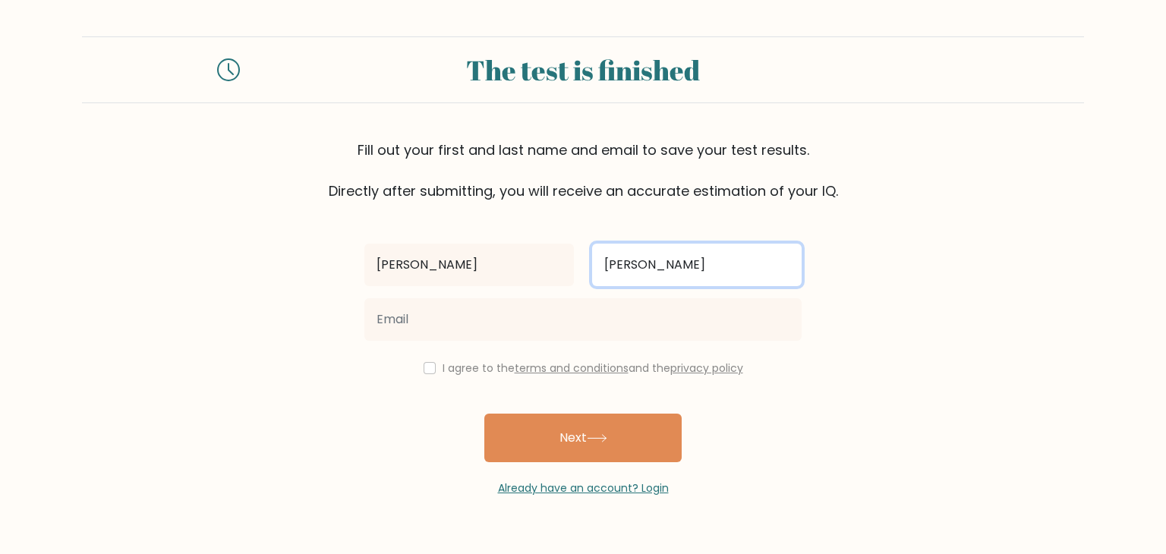
type input "[PERSON_NAME]"
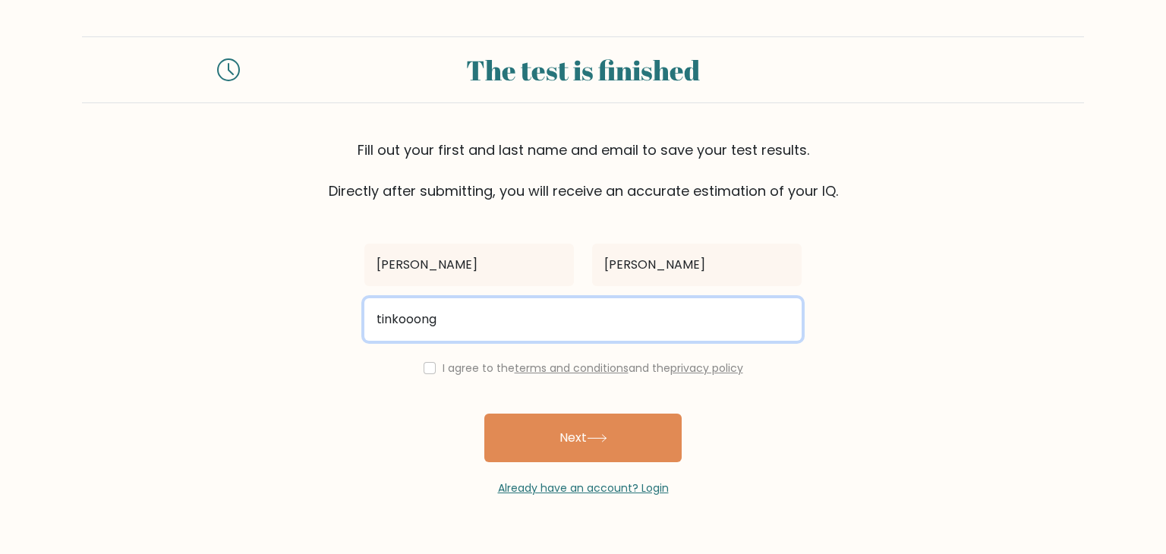
click at [479, 308] on input "tinkooong" at bounding box center [583, 319] width 437 height 43
type input "tinkooong0@gmail.com"
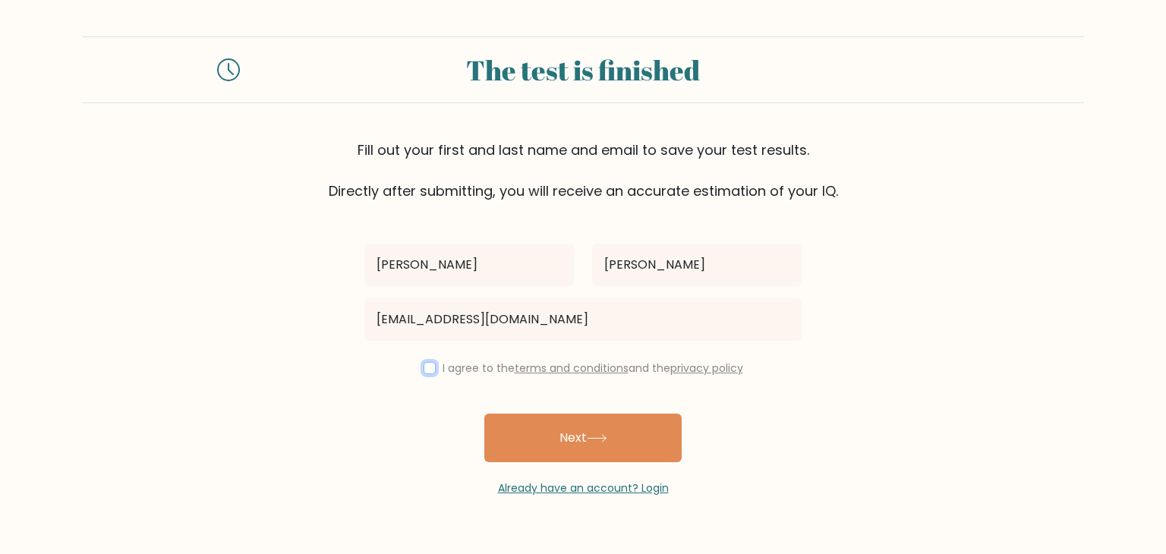
click at [424, 368] on input "checkbox" at bounding box center [430, 368] width 12 height 12
checkbox input "true"
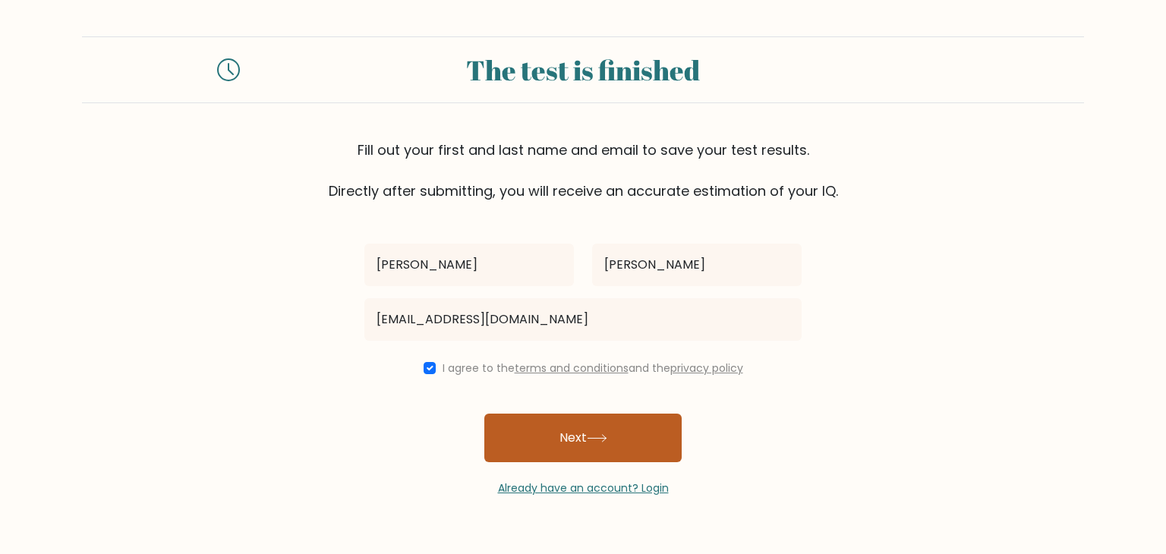
click at [573, 449] on button "Next" at bounding box center [583, 438] width 197 height 49
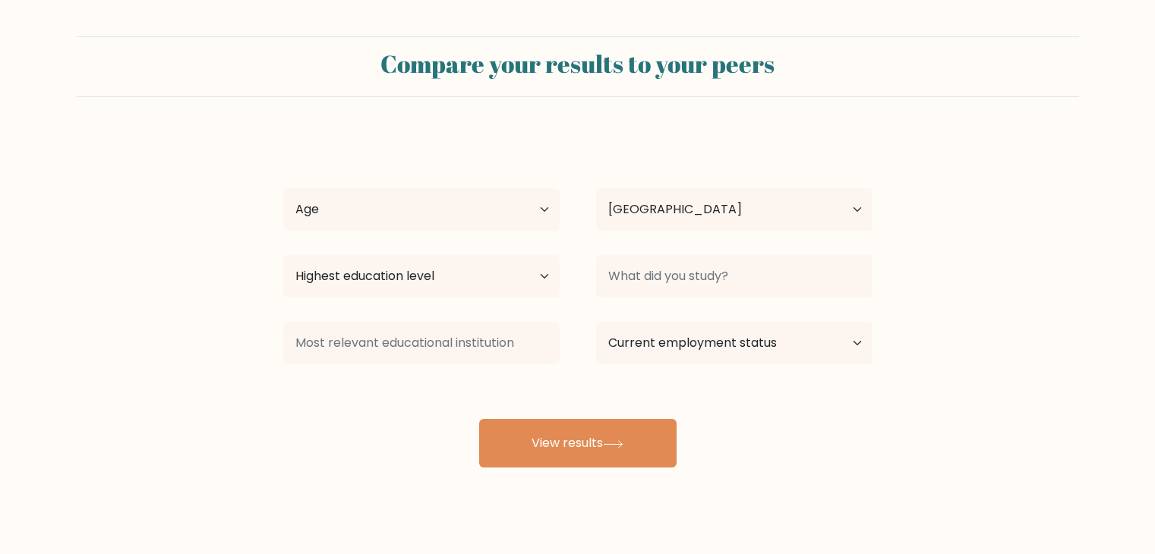
select select "PH"
click at [439, 207] on select "Age Under [DEMOGRAPHIC_DATA] [DEMOGRAPHIC_DATA] [DEMOGRAPHIC_DATA] [DEMOGRAPHIC…" at bounding box center [421, 209] width 276 height 43
select select "25_34"
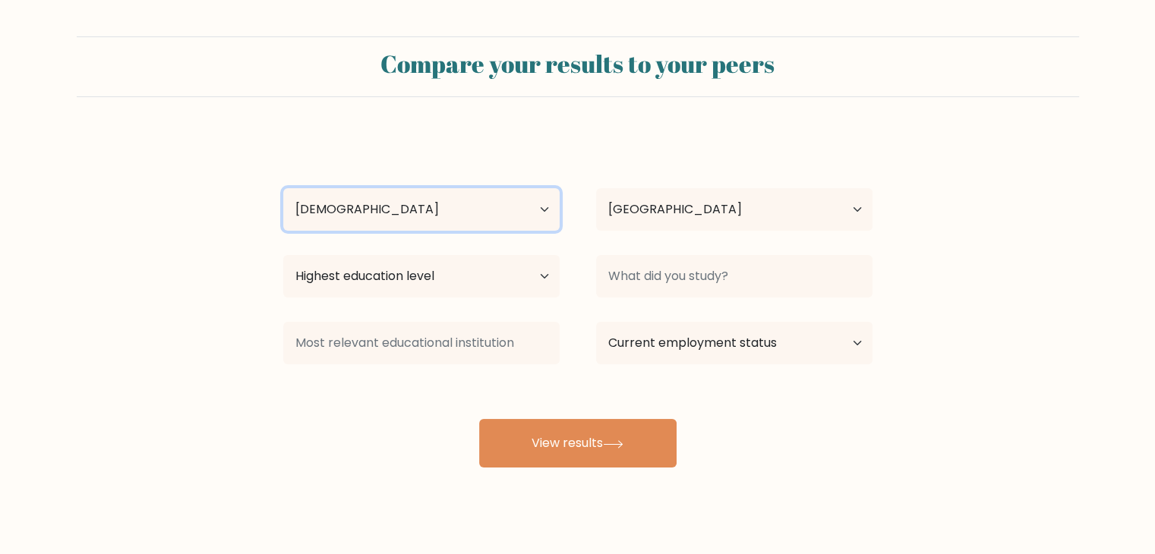
click at [283, 188] on select "Age Under [DEMOGRAPHIC_DATA] [DEMOGRAPHIC_DATA] [DEMOGRAPHIC_DATA] [DEMOGRAPHIC…" at bounding box center [421, 209] width 276 height 43
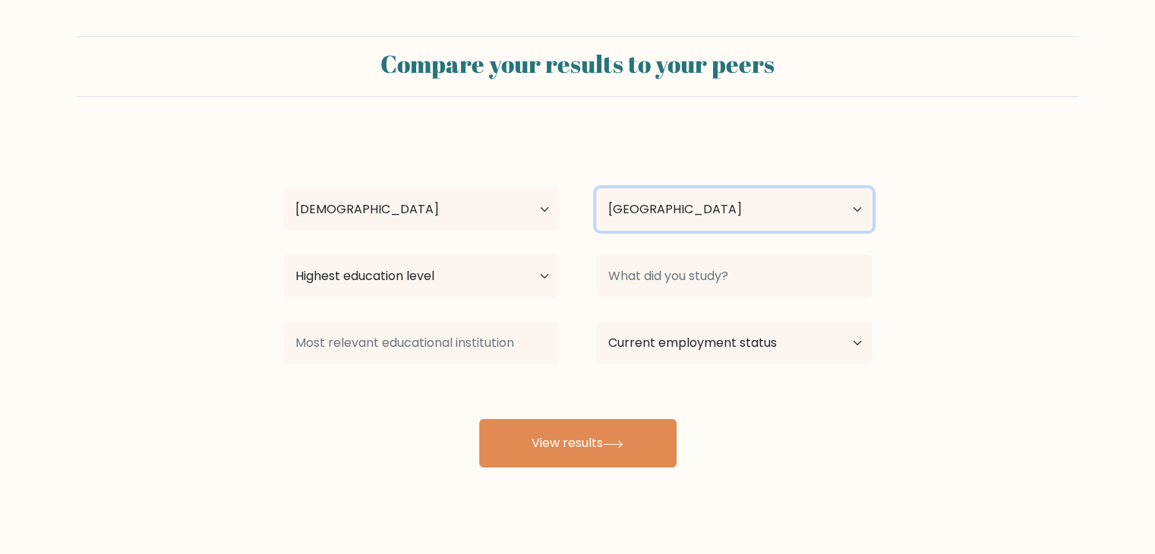
click at [683, 213] on select "Country [GEOGRAPHIC_DATA] [GEOGRAPHIC_DATA] [GEOGRAPHIC_DATA] [US_STATE] [GEOGR…" at bounding box center [734, 209] width 276 height 43
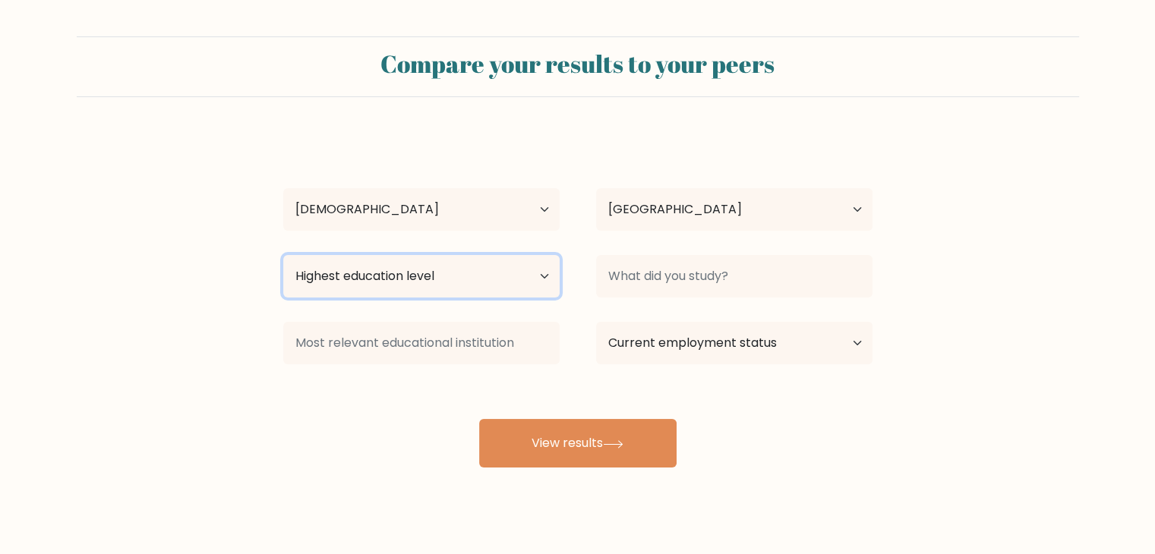
drag, startPoint x: 389, startPoint y: 257, endPoint x: 387, endPoint y: 265, distance: 8.5
click at [387, 265] on select "Highest education level No schooling Primary Lower Secondary Upper Secondary Oc…" at bounding box center [421, 276] width 276 height 43
select select "bachelors_degree"
click at [283, 255] on select "Highest education level No schooling Primary Lower Secondary Upper Secondary Oc…" at bounding box center [421, 276] width 276 height 43
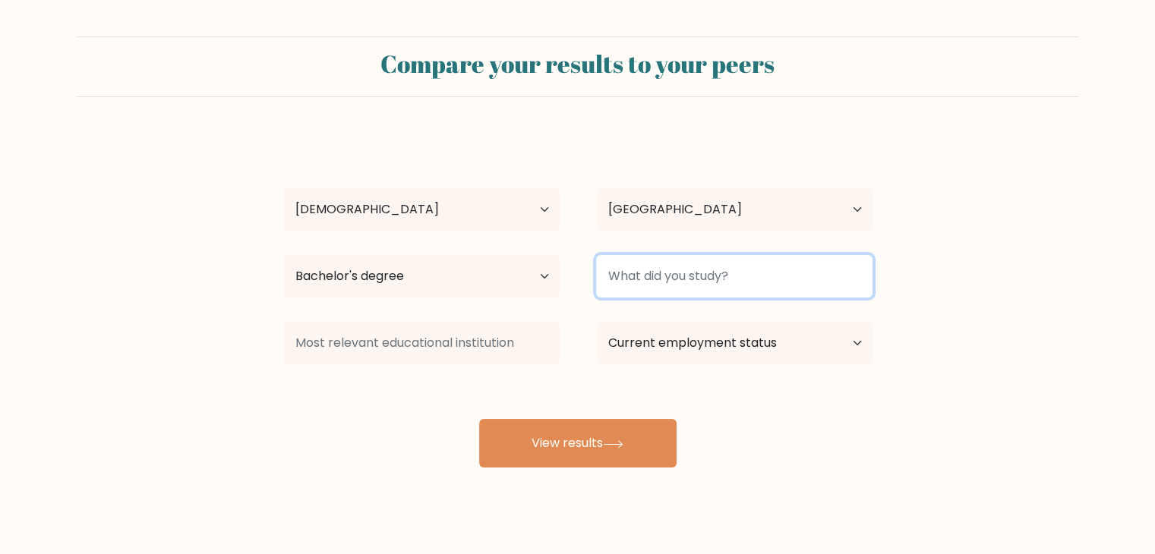
click at [696, 279] on input at bounding box center [734, 276] width 276 height 43
type input "h"
type input "bachelor of hotel and restaurant management"
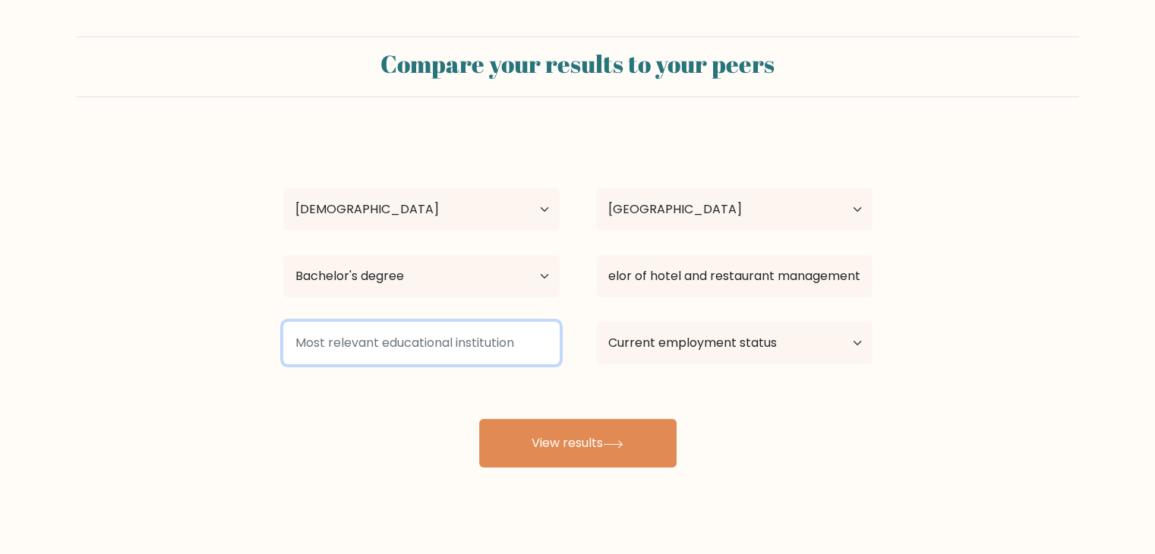
scroll to position [0, 0]
click at [504, 344] on input at bounding box center [421, 343] width 276 height 43
type input "u"
type input "uphsd"
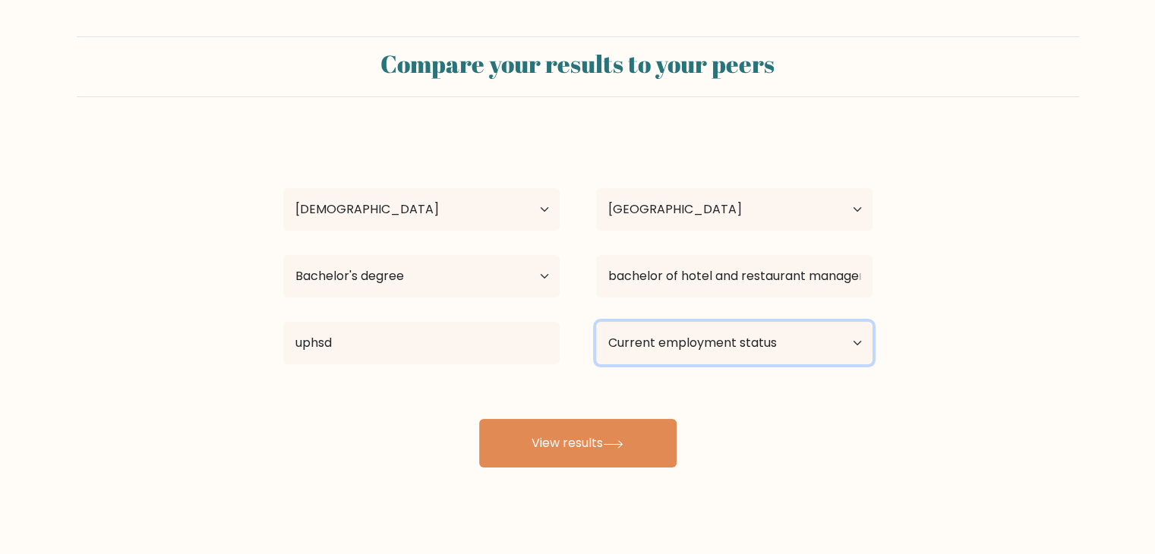
click at [669, 347] on select "Current employment status Employed Student Retired Other / prefer not to answer" at bounding box center [734, 343] width 276 height 43
select select "other"
click at [596, 322] on select "Current employment status Employed Student Retired Other / prefer not to answer" at bounding box center [734, 343] width 276 height 43
click at [768, 331] on select "Current employment status Employed Student Retired Other / prefer not to answer" at bounding box center [734, 343] width 276 height 43
click at [596, 322] on select "Current employment status Employed Student Retired Other / prefer not to answer" at bounding box center [734, 343] width 276 height 43
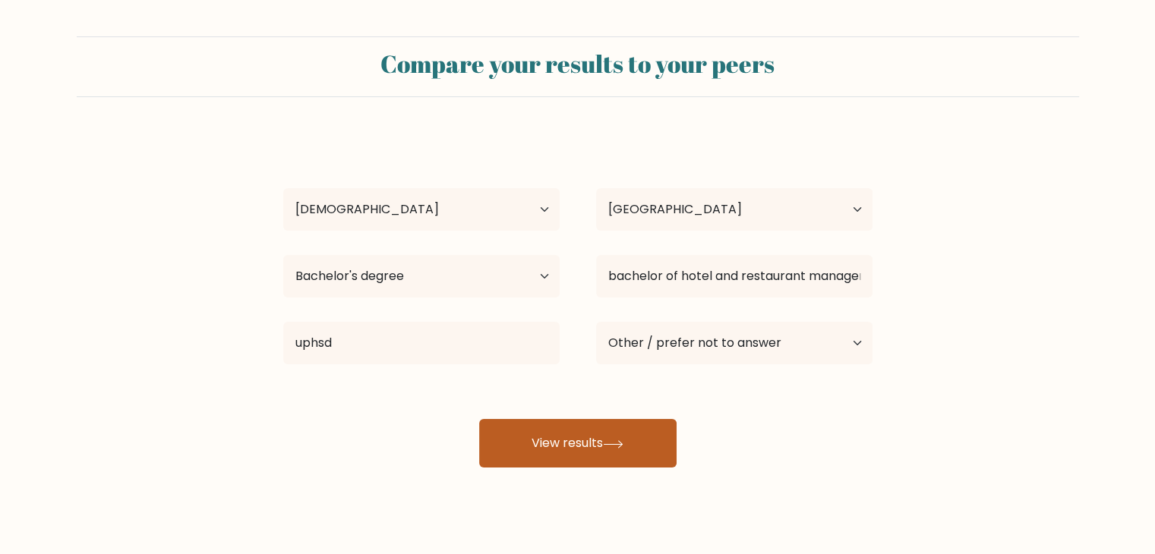
click at [646, 465] on button "View results" at bounding box center [577, 443] width 197 height 49
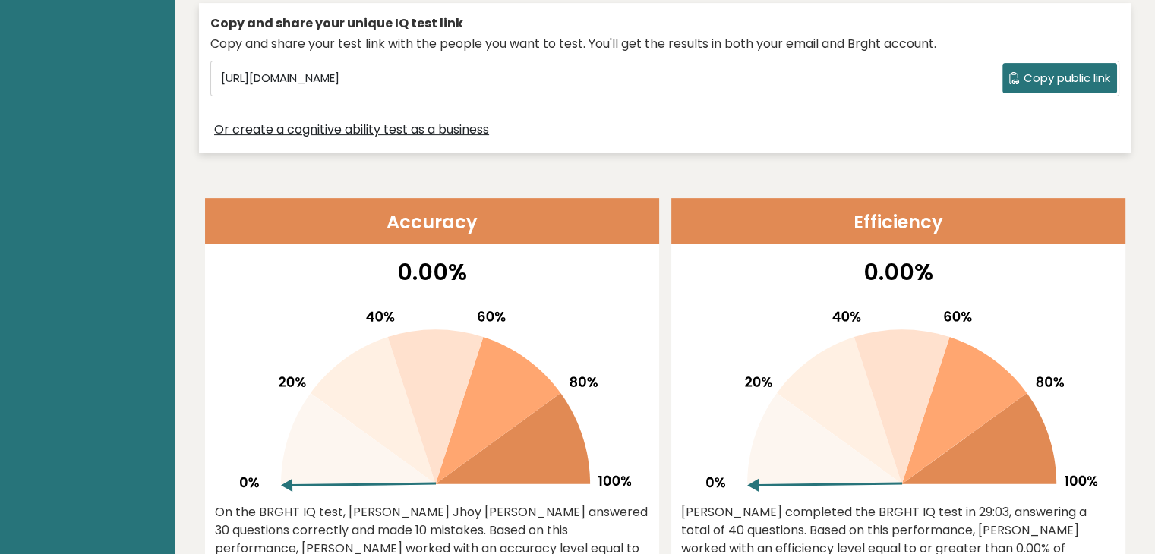
scroll to position [1454, 0]
